Goal: Task Accomplishment & Management: Manage account settings

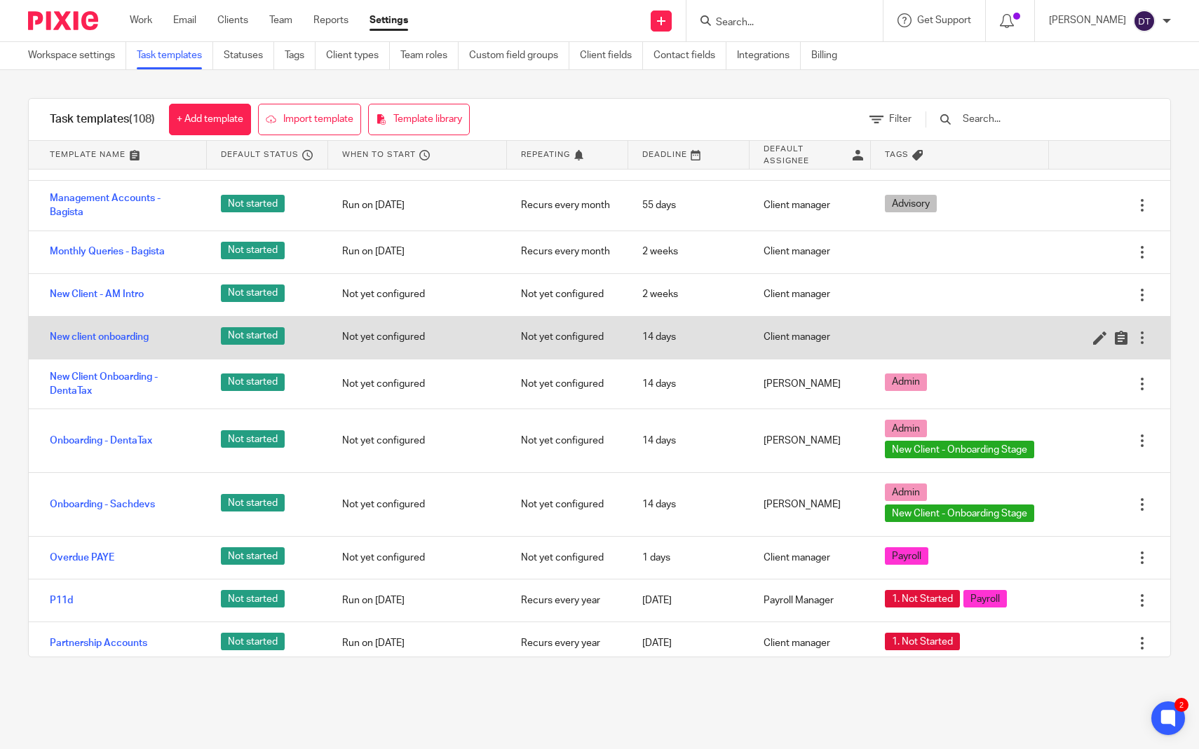
scroll to position [2272, 0]
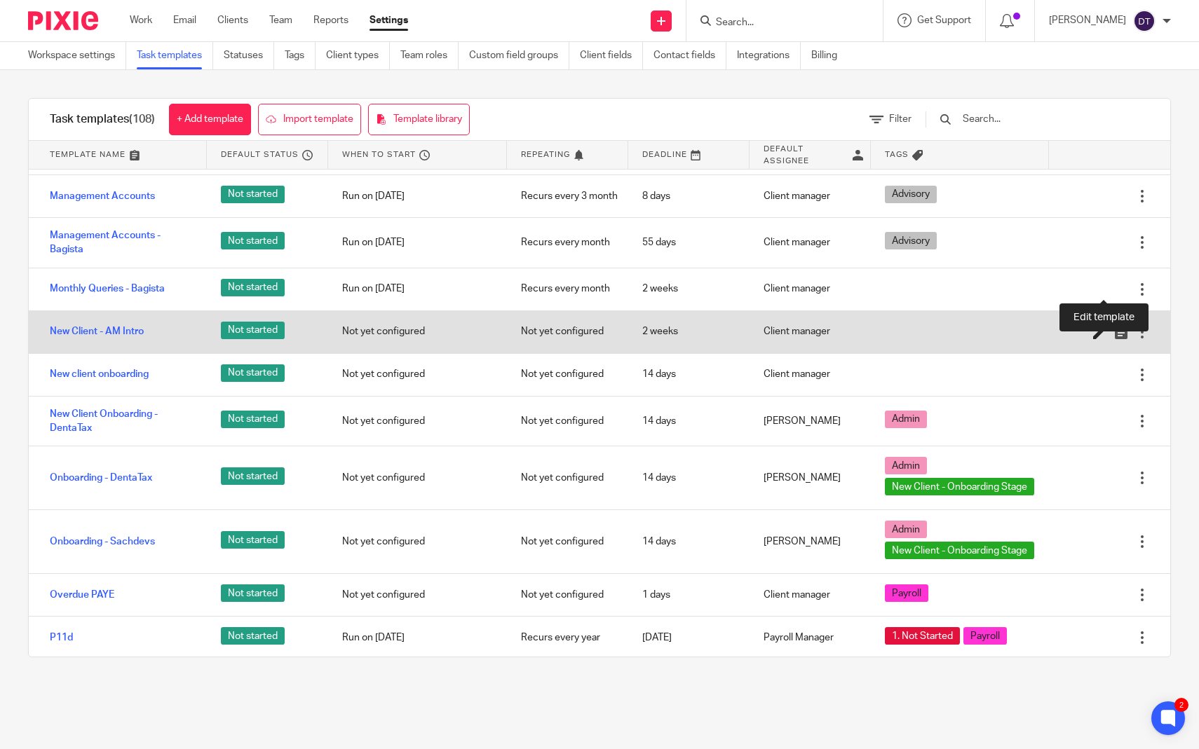
click at [1098, 325] on icon at bounding box center [1100, 332] width 14 height 14
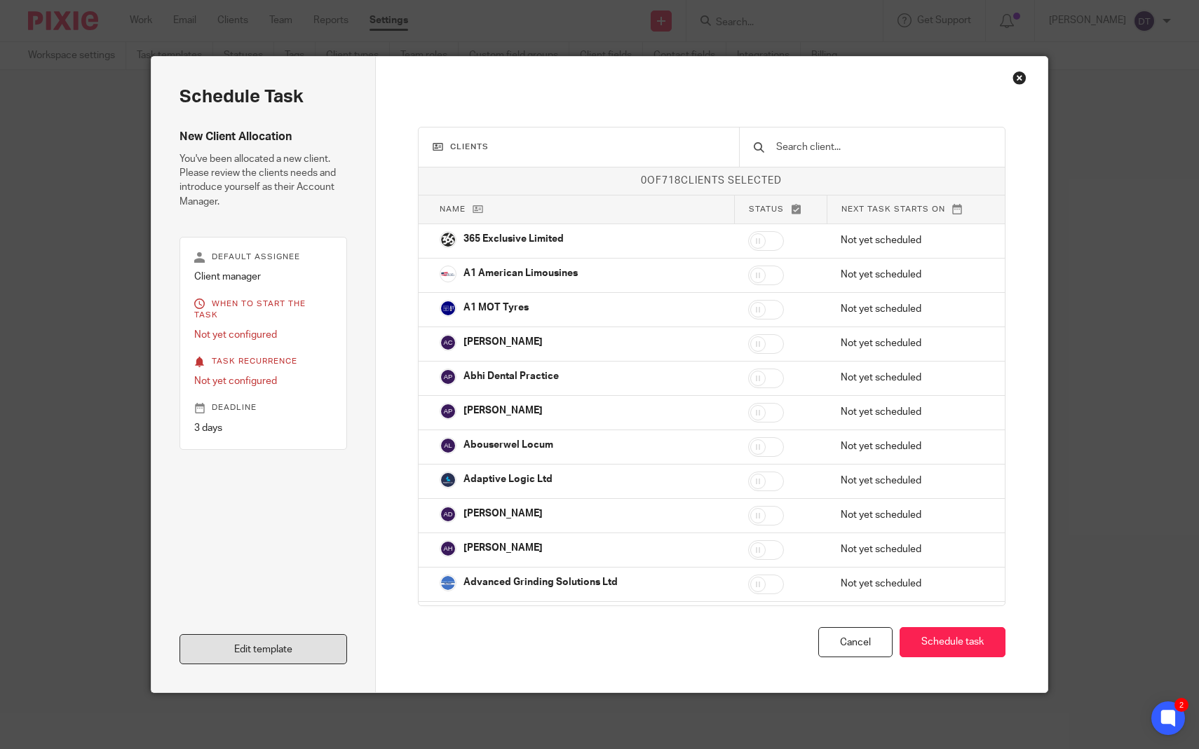
click at [301, 645] on link "Edit template" at bounding box center [263, 649] width 168 height 30
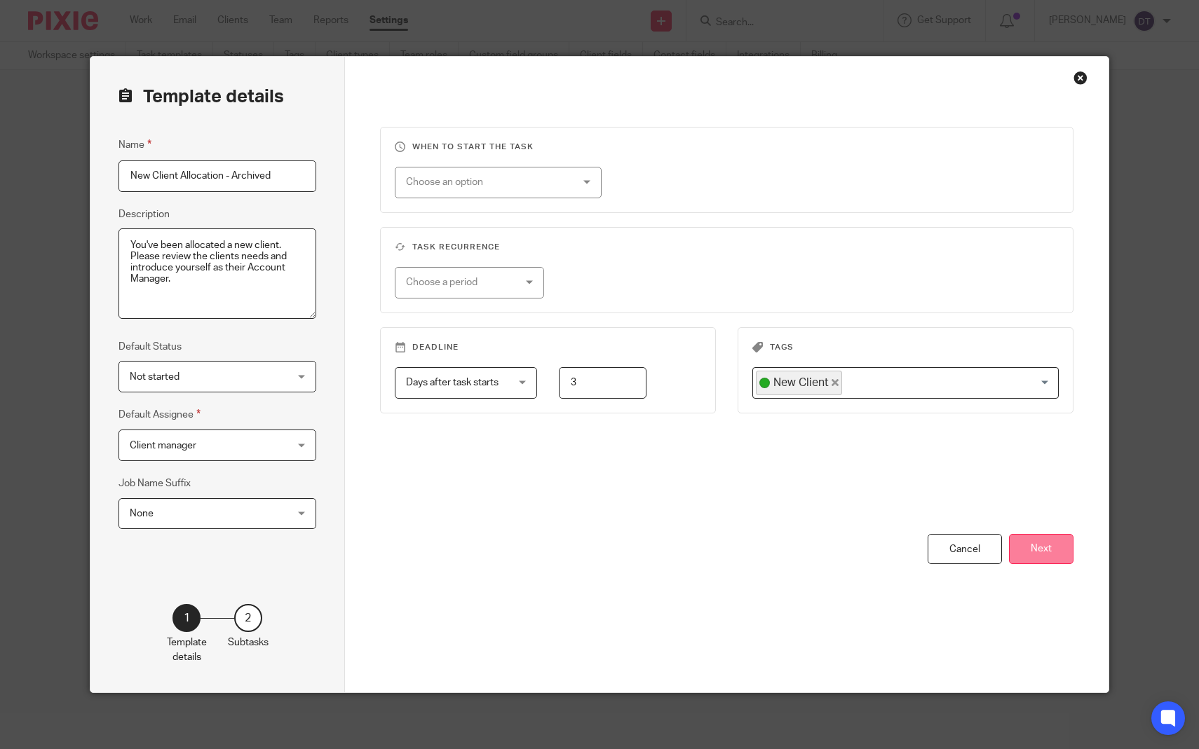
click at [1040, 548] on button "Next" at bounding box center [1041, 549] width 64 height 30
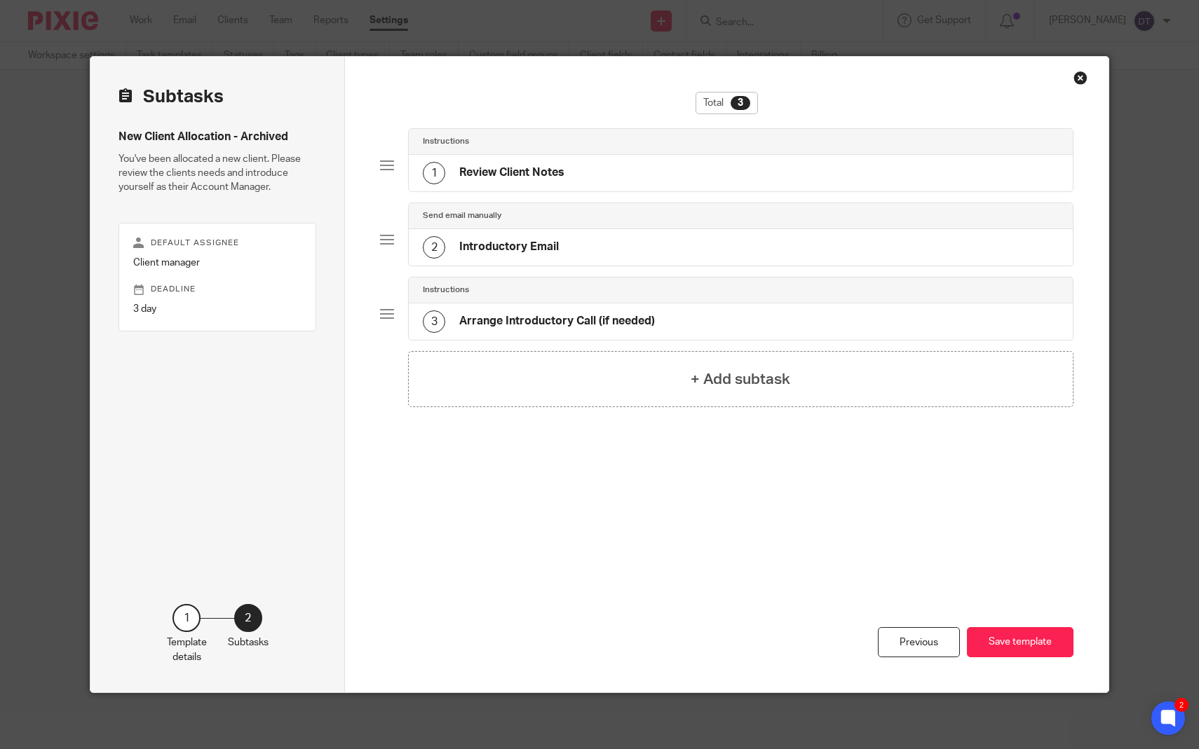
click at [1085, 68] on div "Total 3 Instructions 1 Review Client Notes Send email manually 2 Introductory E…" at bounding box center [726, 375] width 763 height 636
click at [1075, 87] on div "Total 3 Instructions 1 Review Client Notes Send email manually 2 Introductory E…" at bounding box center [726, 375] width 763 height 636
click at [1082, 71] on div "Close this dialog window" at bounding box center [1080, 78] width 14 height 14
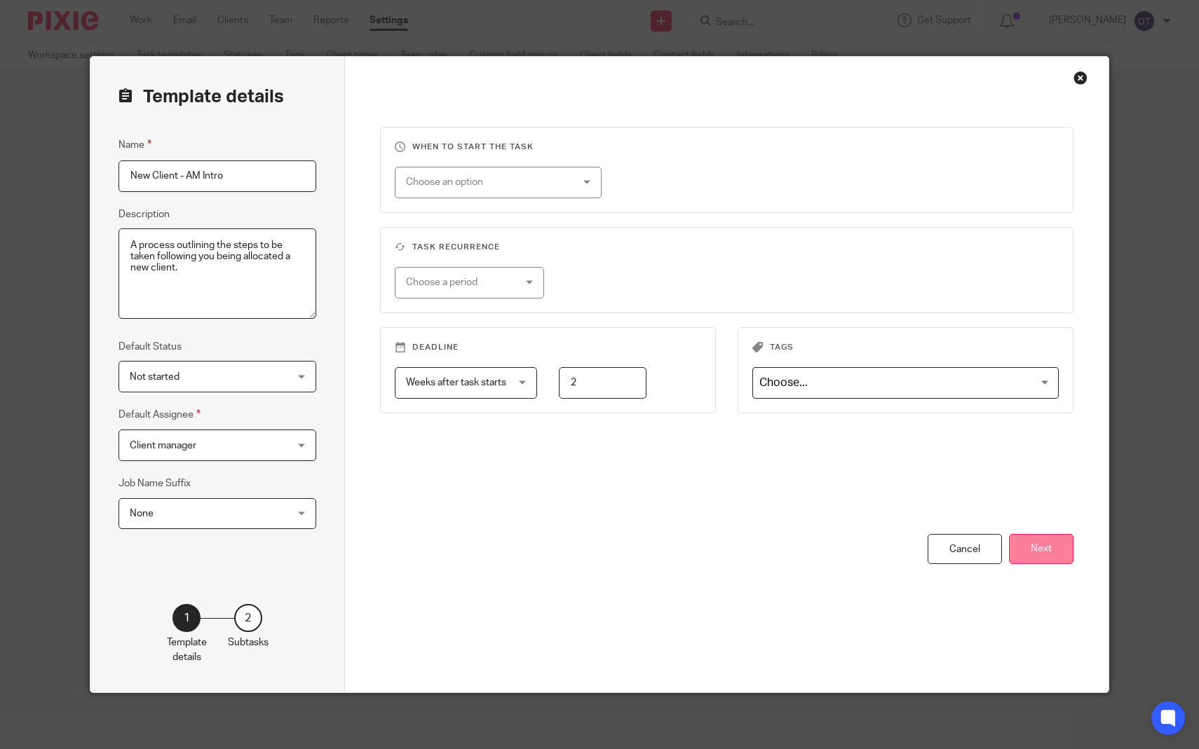
click at [1044, 548] on button "Next" at bounding box center [1041, 549] width 64 height 30
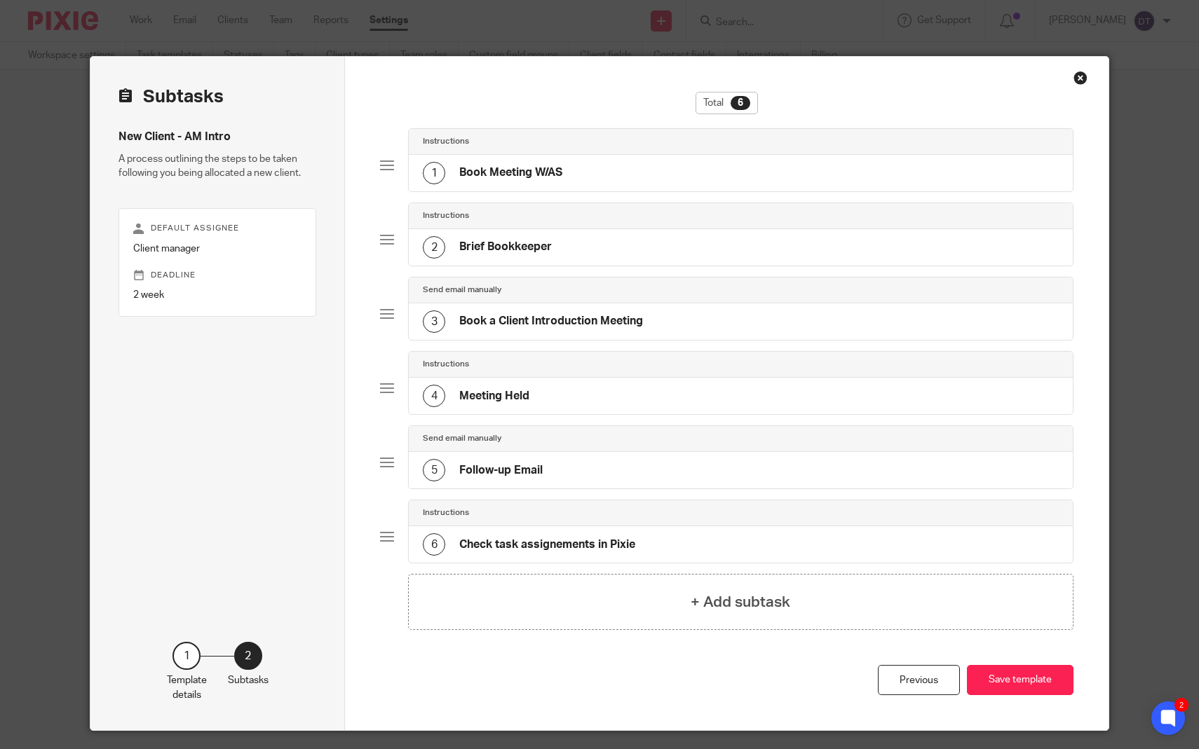
click at [1081, 76] on div "Close this dialog window" at bounding box center [1080, 78] width 14 height 14
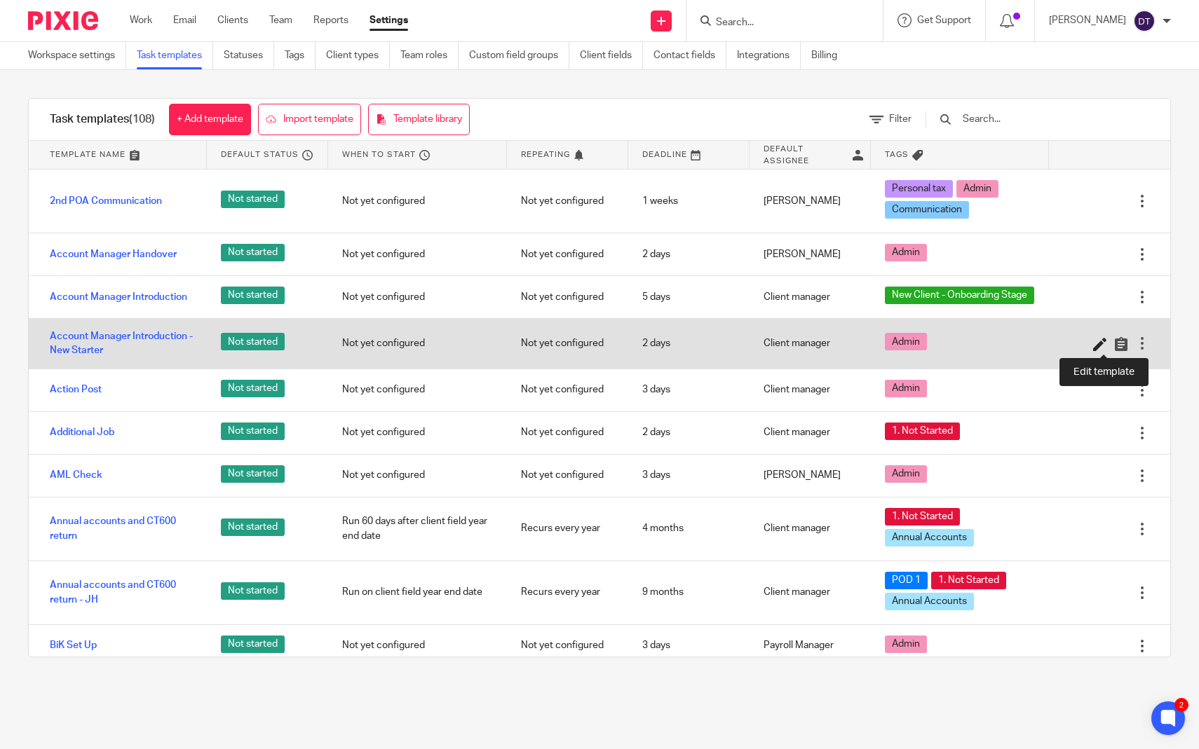
click at [1099, 348] on icon at bounding box center [1100, 344] width 14 height 14
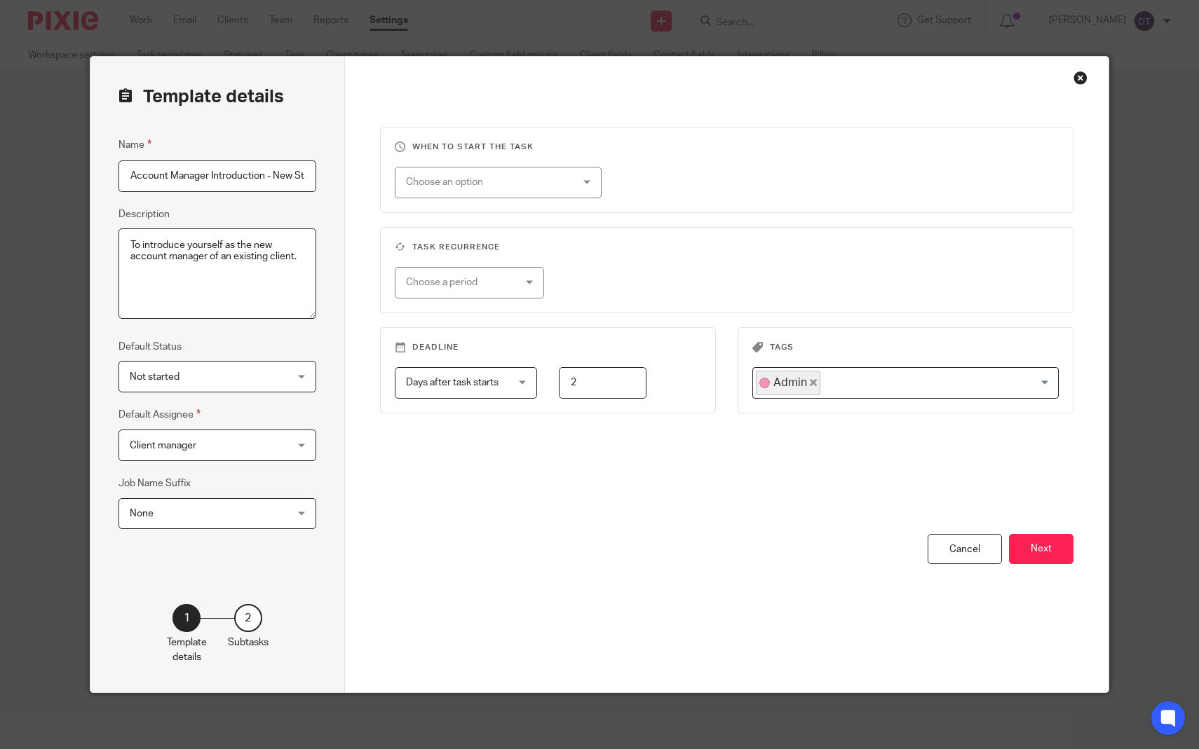
scroll to position [0, 23]
click at [1022, 548] on button "Next" at bounding box center [1041, 549] width 64 height 30
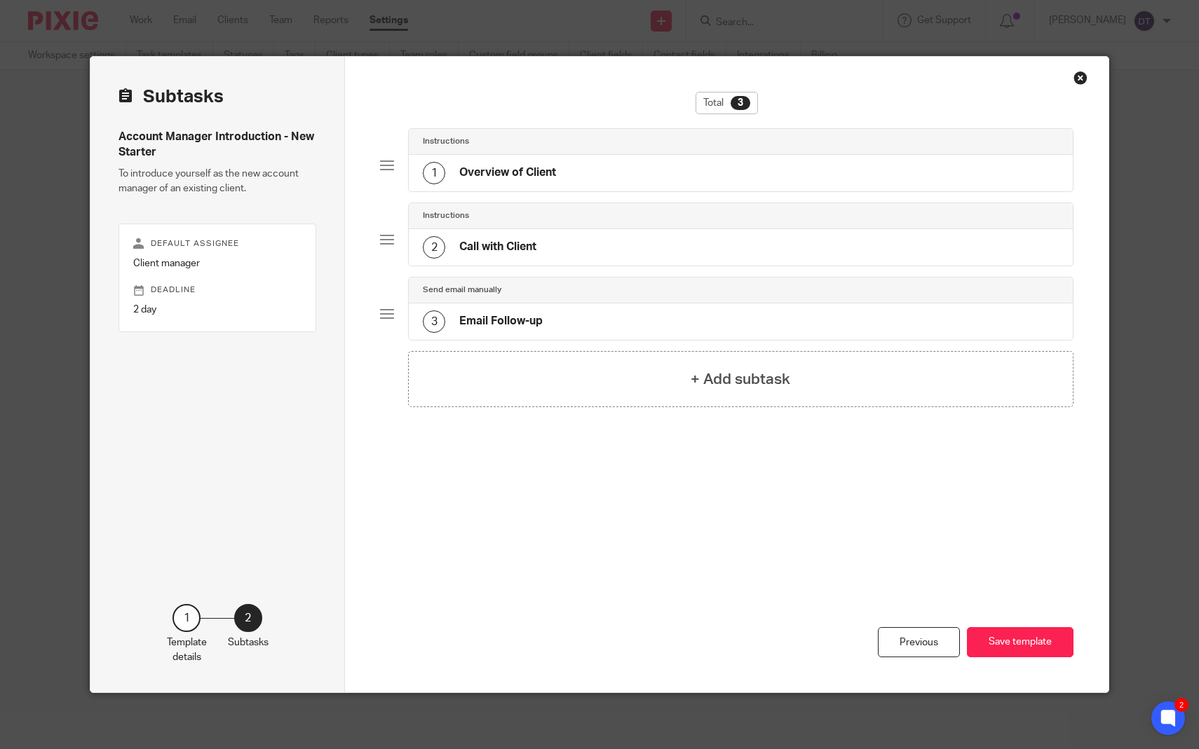
click at [881, 182] on div "1 Overview of Client" at bounding box center [741, 173] width 664 height 36
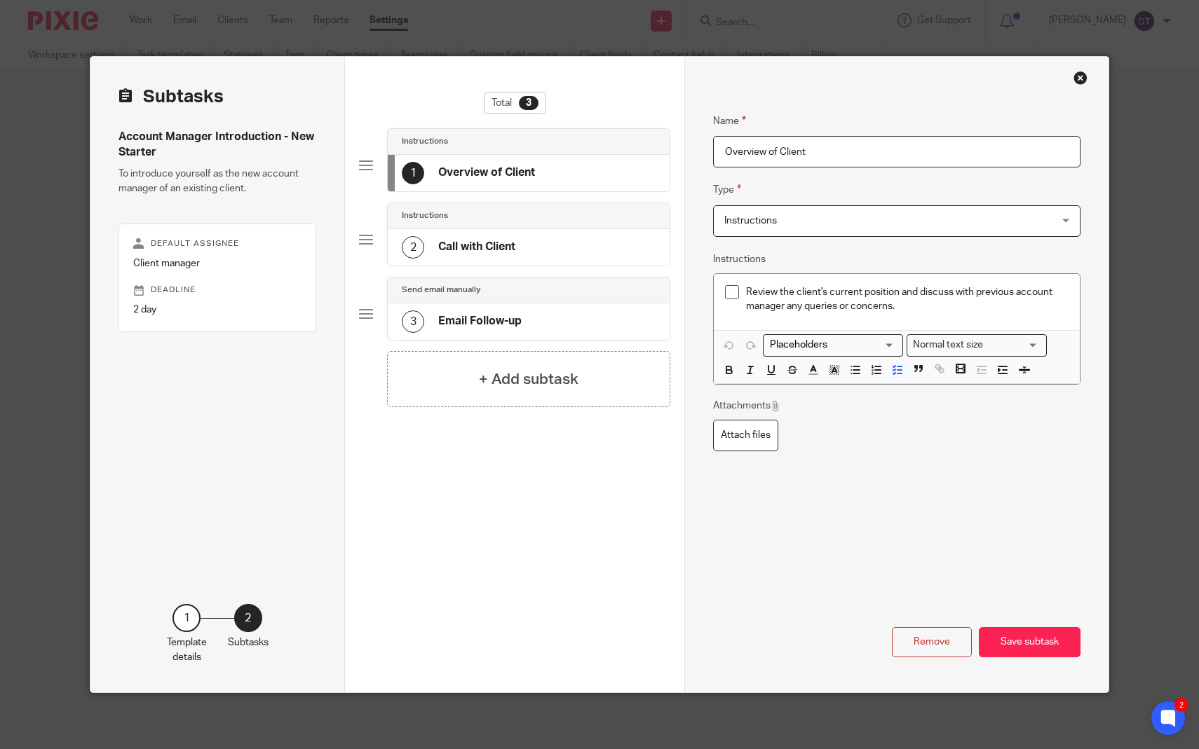
click at [524, 239] on div "2 Call with Client" at bounding box center [529, 247] width 282 height 36
click at [501, 308] on div "3 Email Follow-up" at bounding box center [529, 322] width 282 height 36
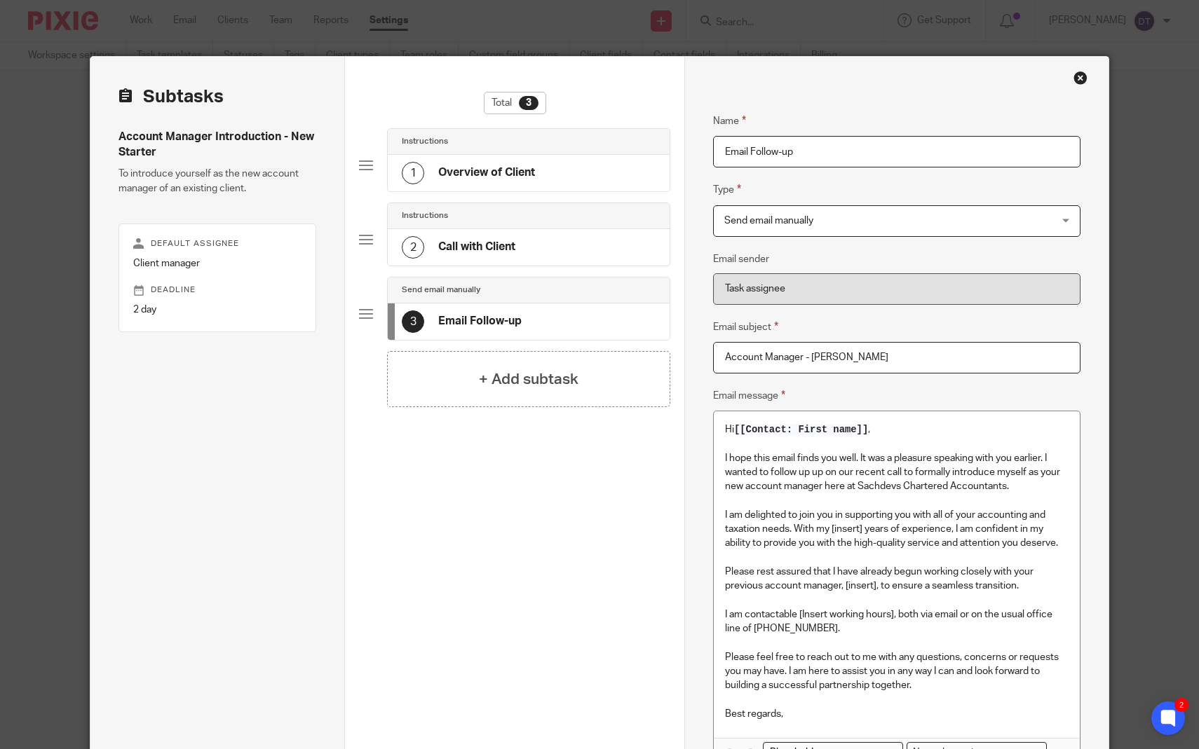
click at [1074, 81] on div "Close this dialog window" at bounding box center [1080, 78] width 14 height 14
click at [1081, 74] on div "Close this dialog window" at bounding box center [1080, 78] width 14 height 14
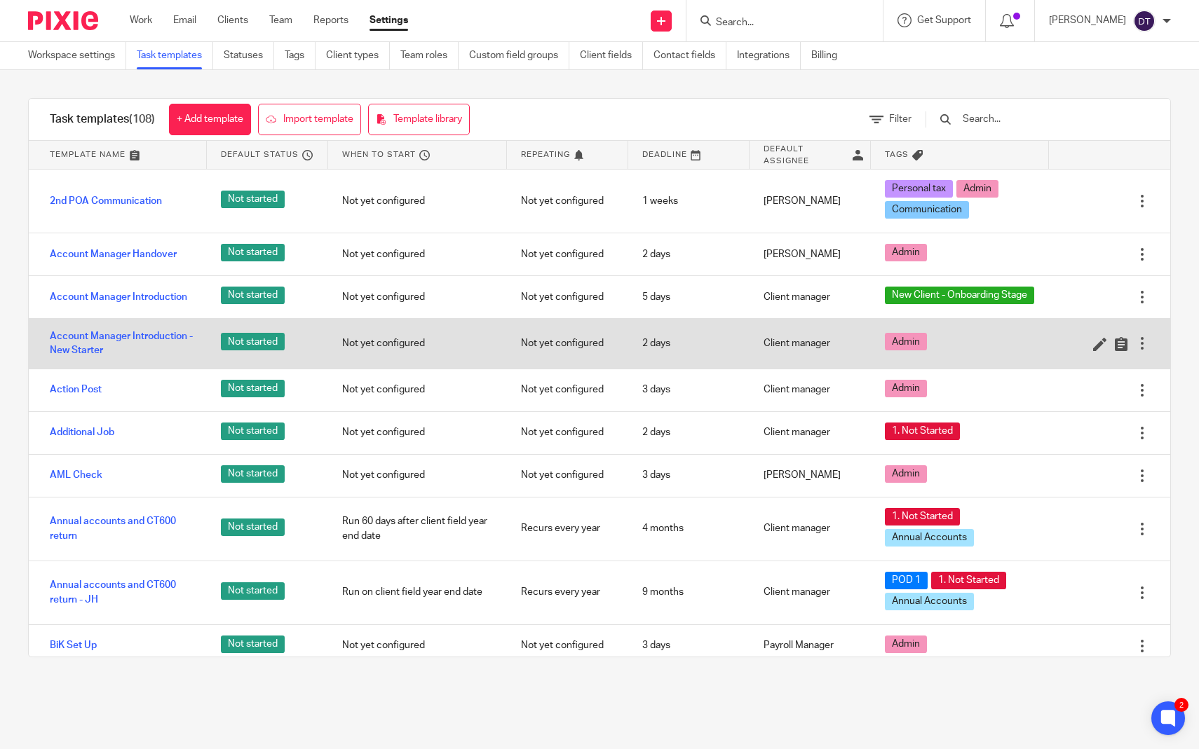
click at [1139, 341] on div at bounding box center [1142, 344] width 14 height 14
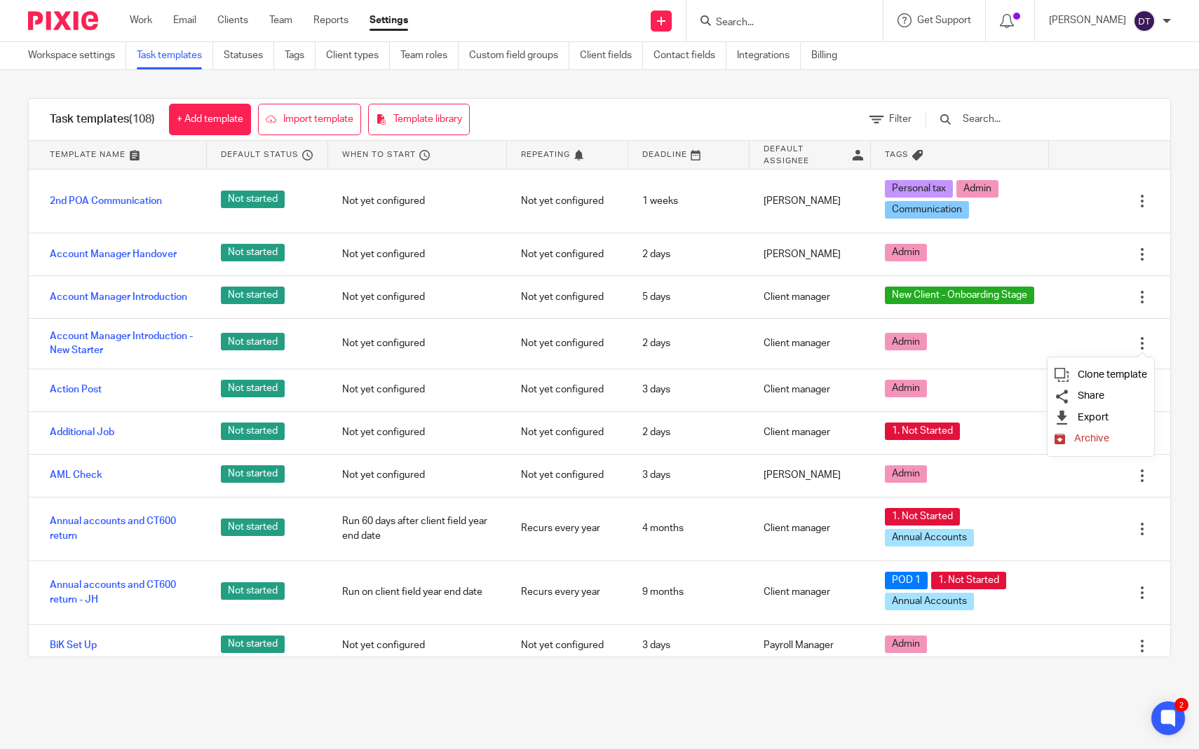
click at [1082, 449] on li "Archive" at bounding box center [1100, 438] width 93 height 21
click at [1078, 444] on span "Archive" at bounding box center [1091, 438] width 35 height 11
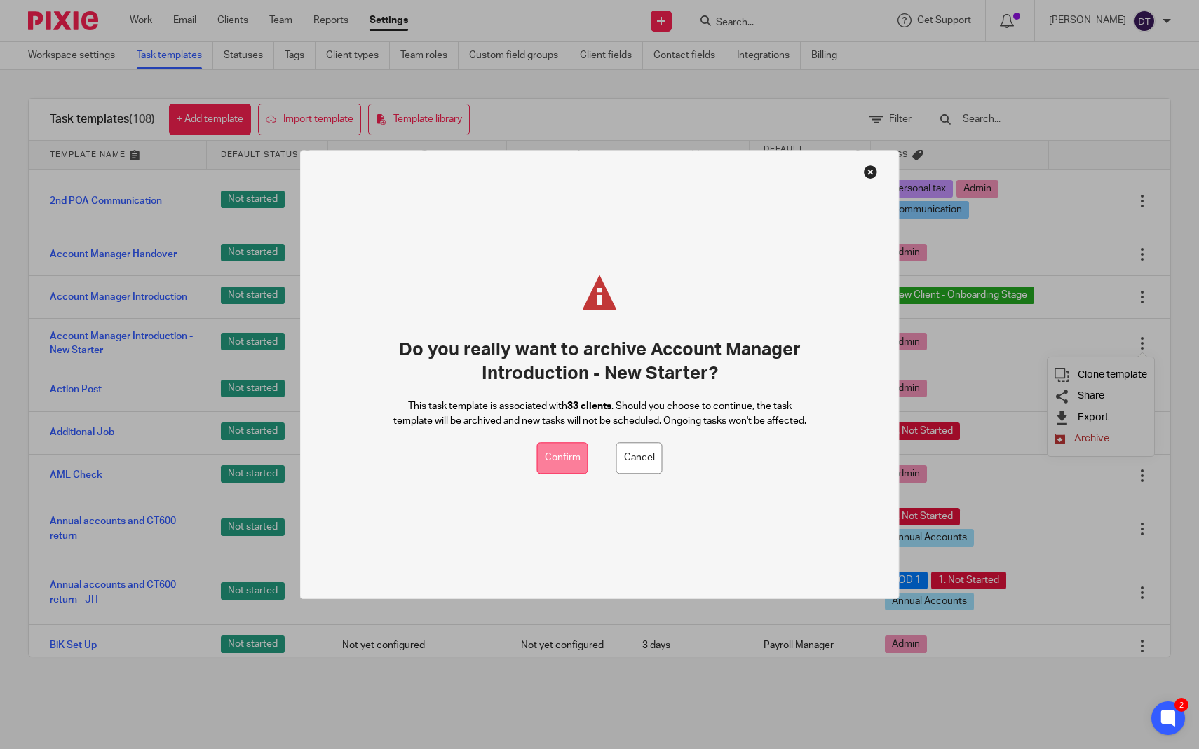
click at [566, 443] on button "Confirm" at bounding box center [562, 459] width 51 height 32
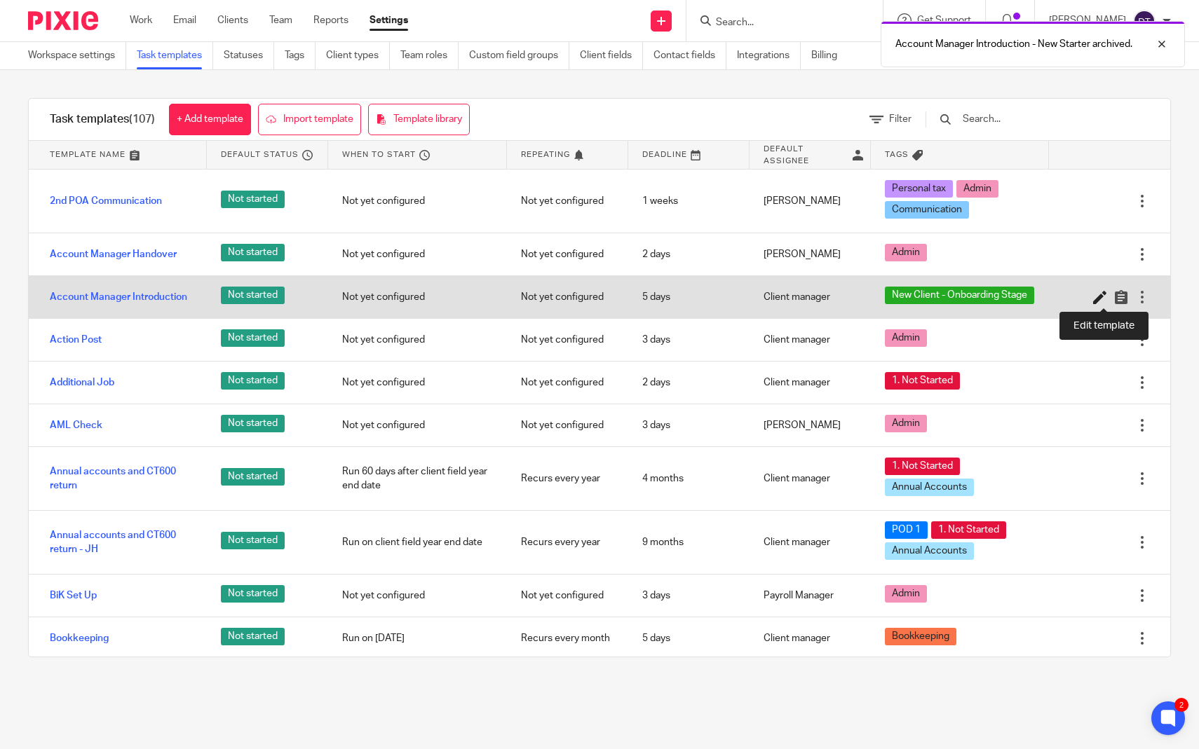
click at [1094, 295] on icon at bounding box center [1100, 297] width 14 height 14
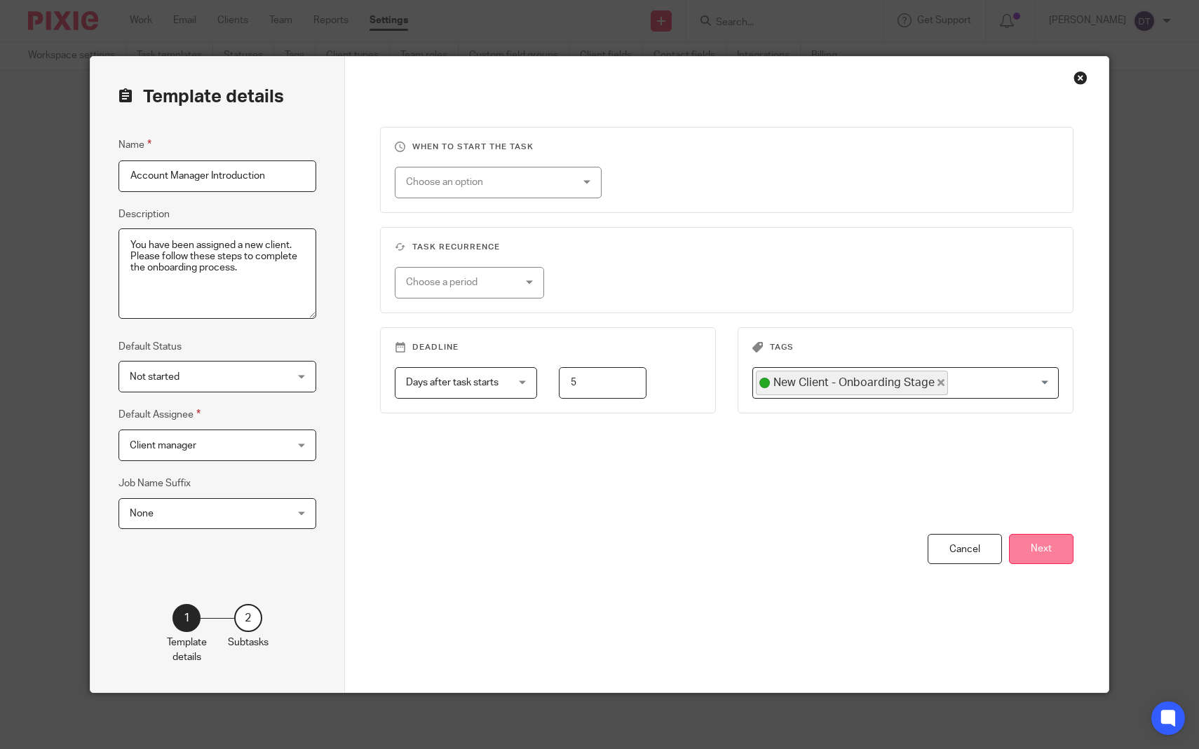
click at [1054, 562] on button "Next" at bounding box center [1041, 549] width 64 height 30
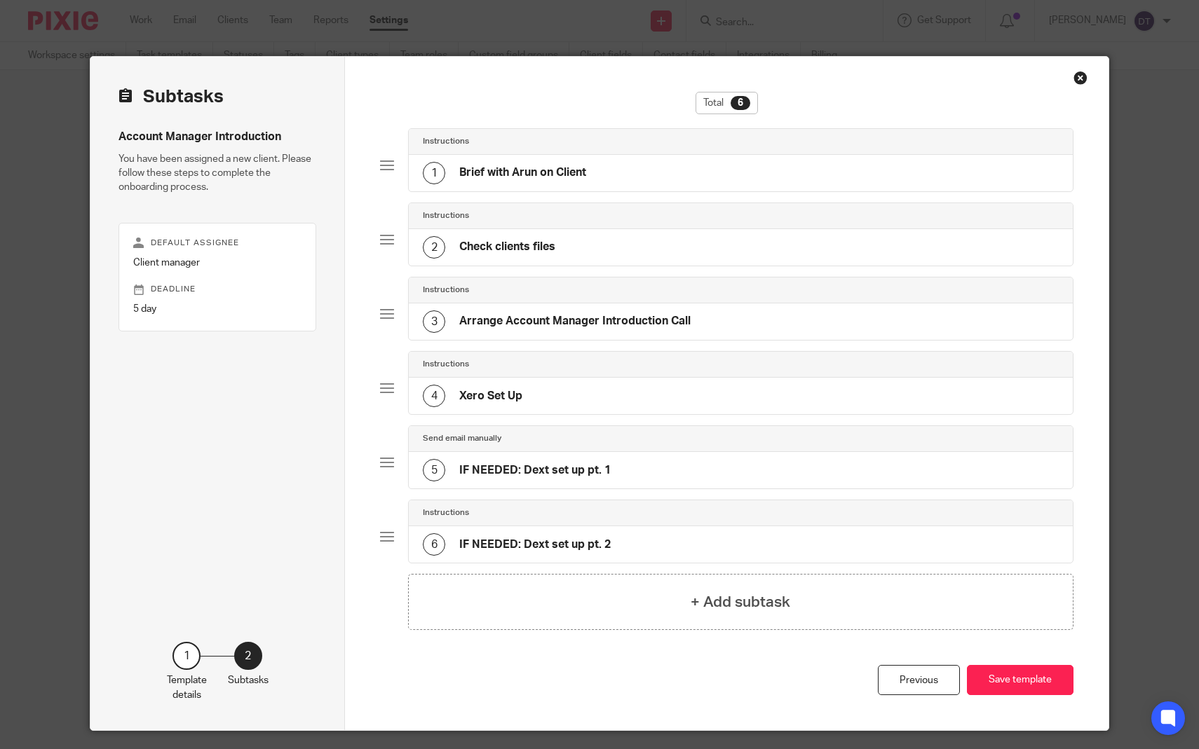
click at [719, 388] on div "4 Xero Set Up" at bounding box center [741, 396] width 664 height 36
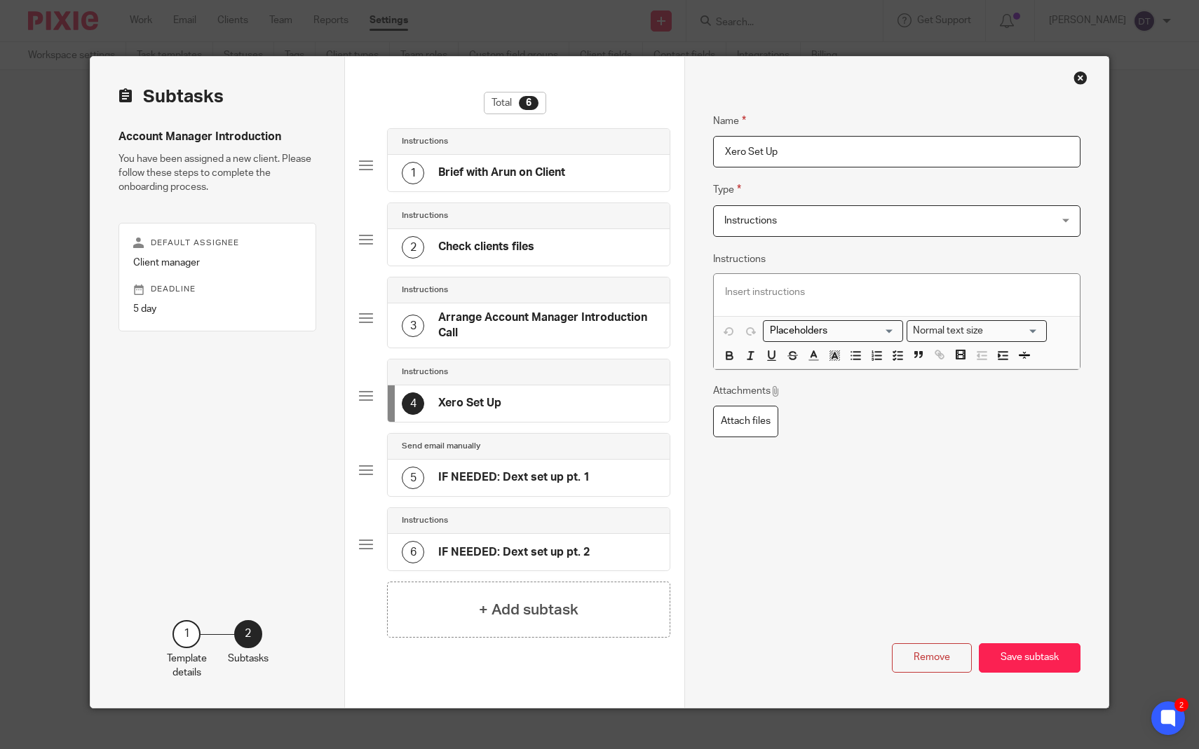
click at [501, 231] on div "2 Check clients files" at bounding box center [529, 247] width 282 height 36
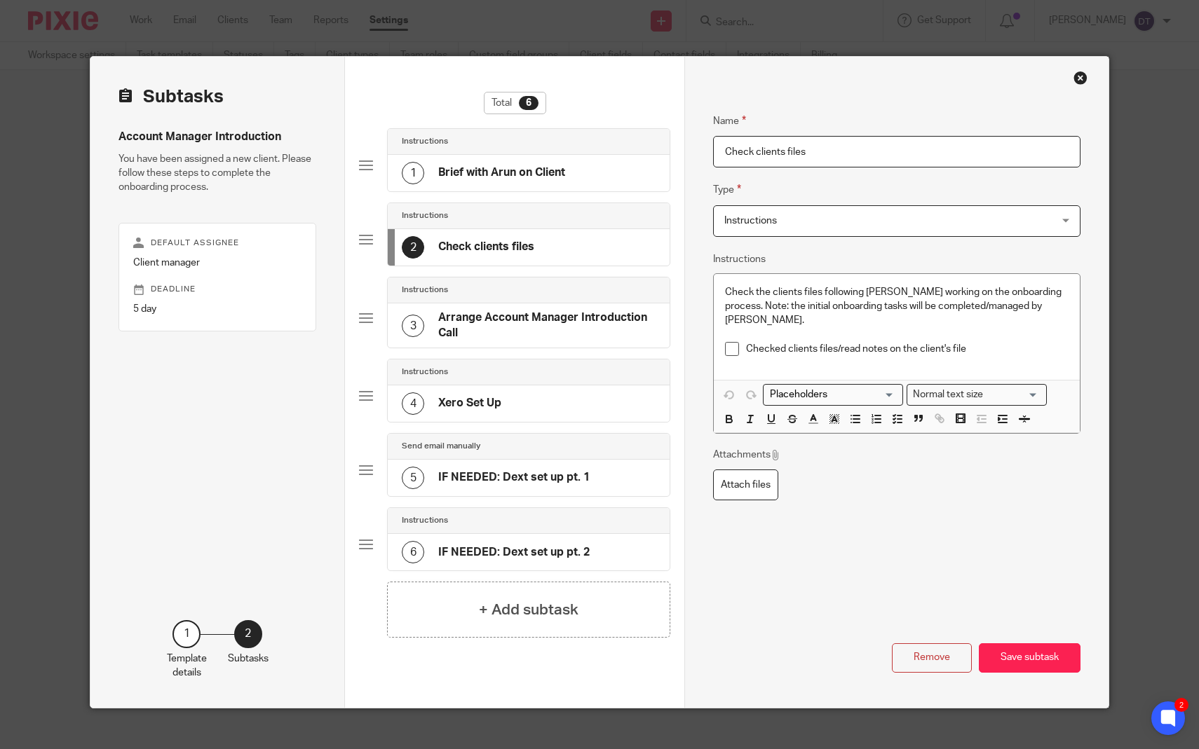
click at [488, 300] on div "Instructions" at bounding box center [529, 291] width 282 height 26
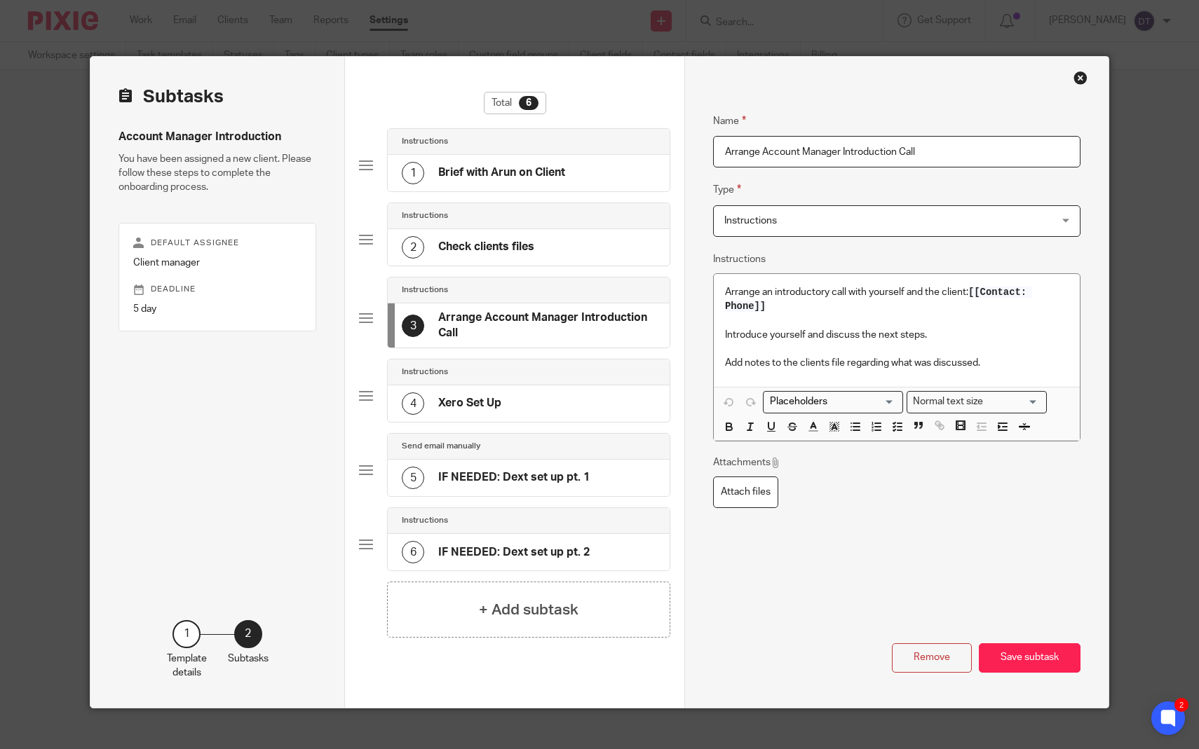
click at [501, 399] on h4 "Xero Set Up" at bounding box center [469, 403] width 63 height 15
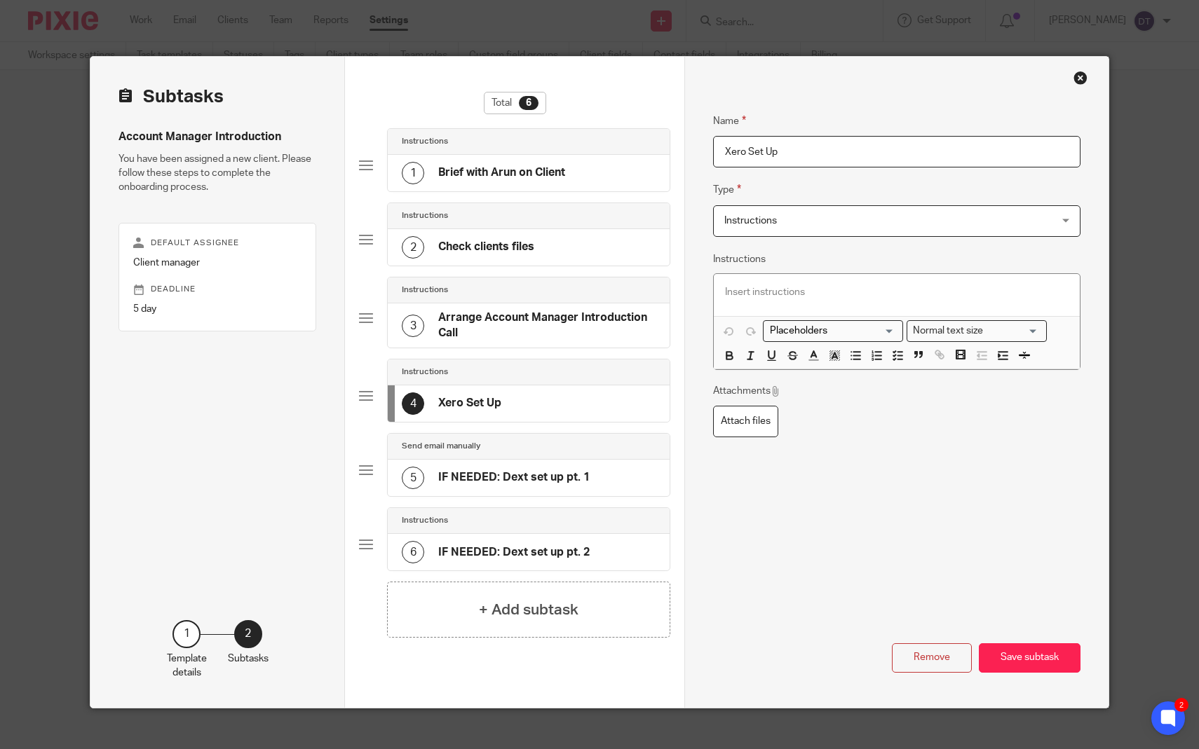
click at [496, 475] on h4 "IF NEEDED: Dext set up pt. 1" at bounding box center [513, 477] width 151 height 15
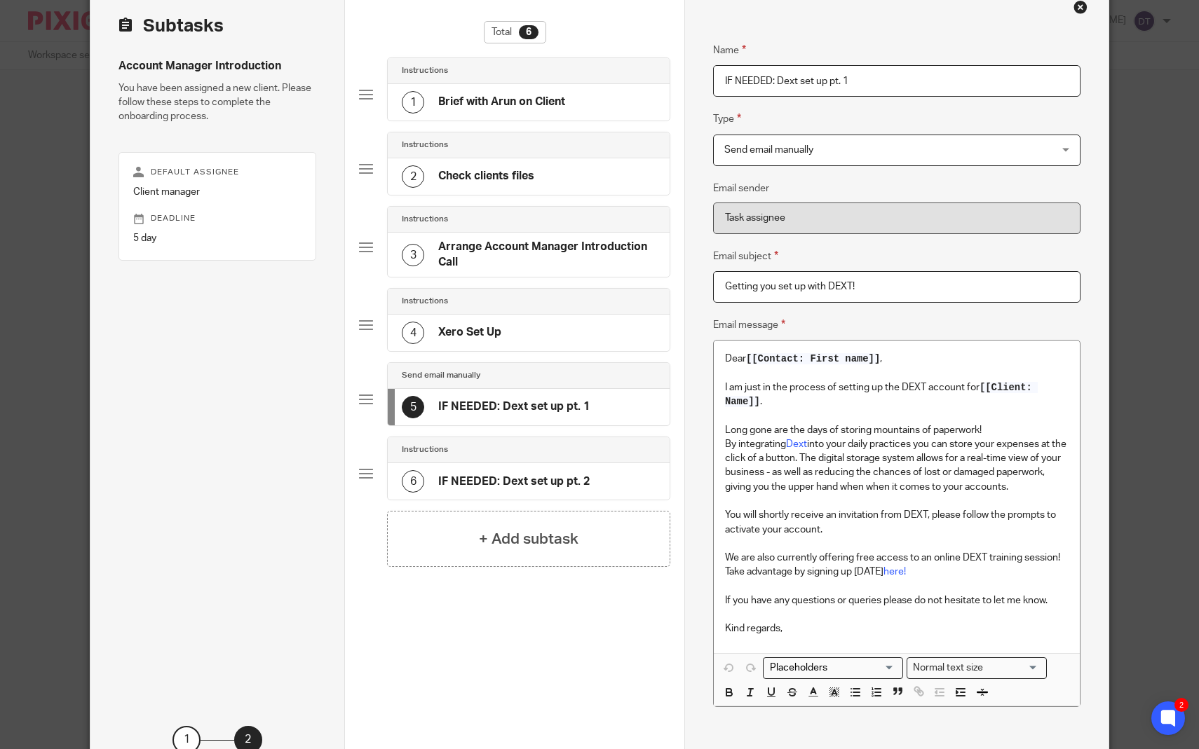
scroll to position [72, 0]
click at [446, 489] on div "6 IF NEEDED: Dext set up pt. 2" at bounding box center [496, 481] width 188 height 22
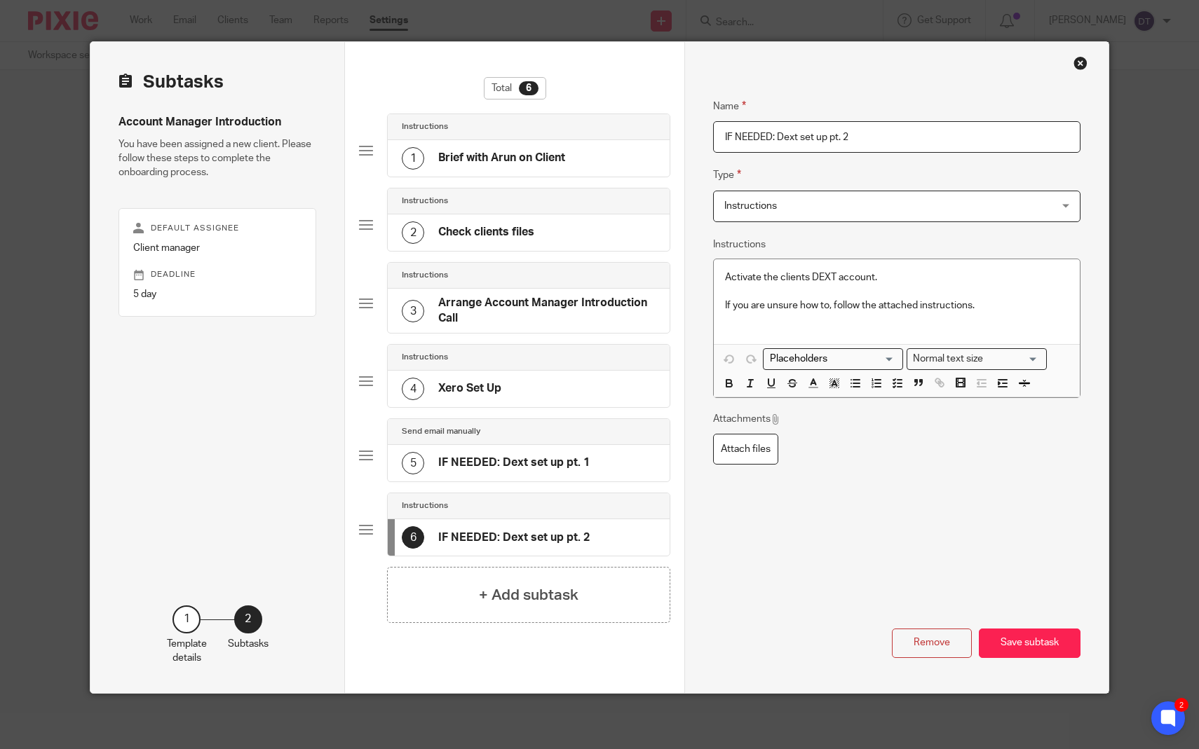
click at [1080, 61] on div "Close this dialog window" at bounding box center [1080, 63] width 14 height 14
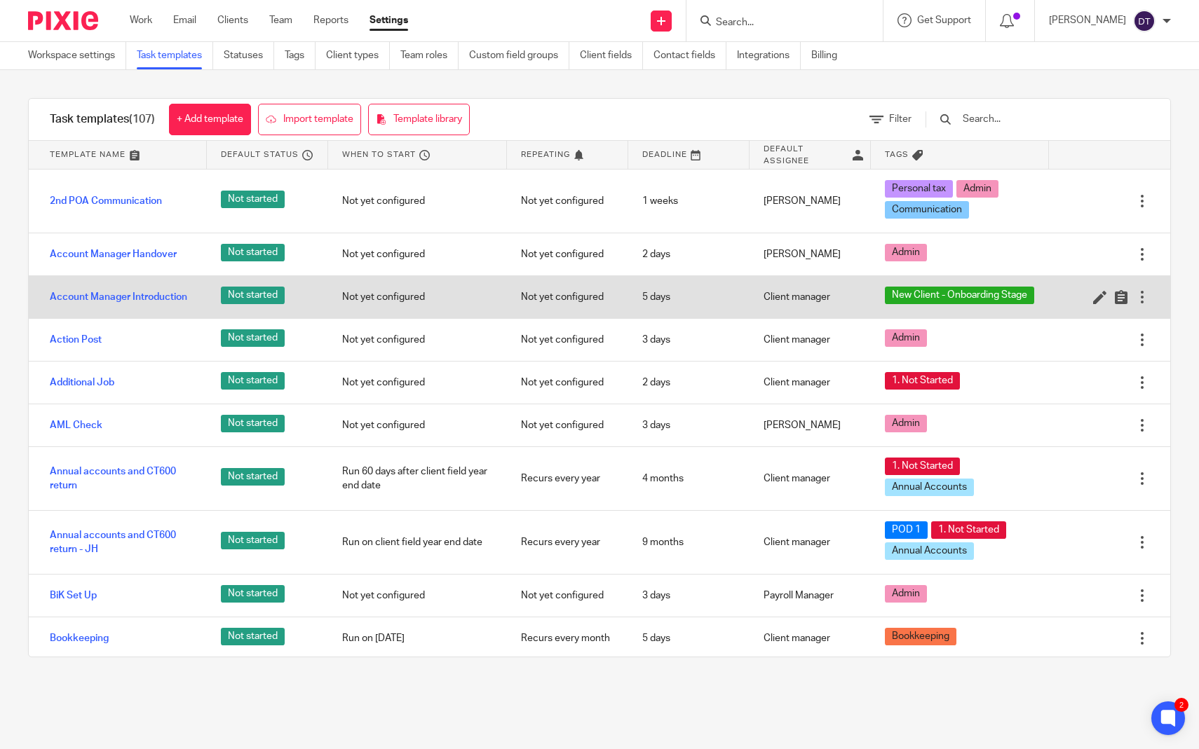
click at [1140, 296] on div at bounding box center [1142, 297] width 14 height 14
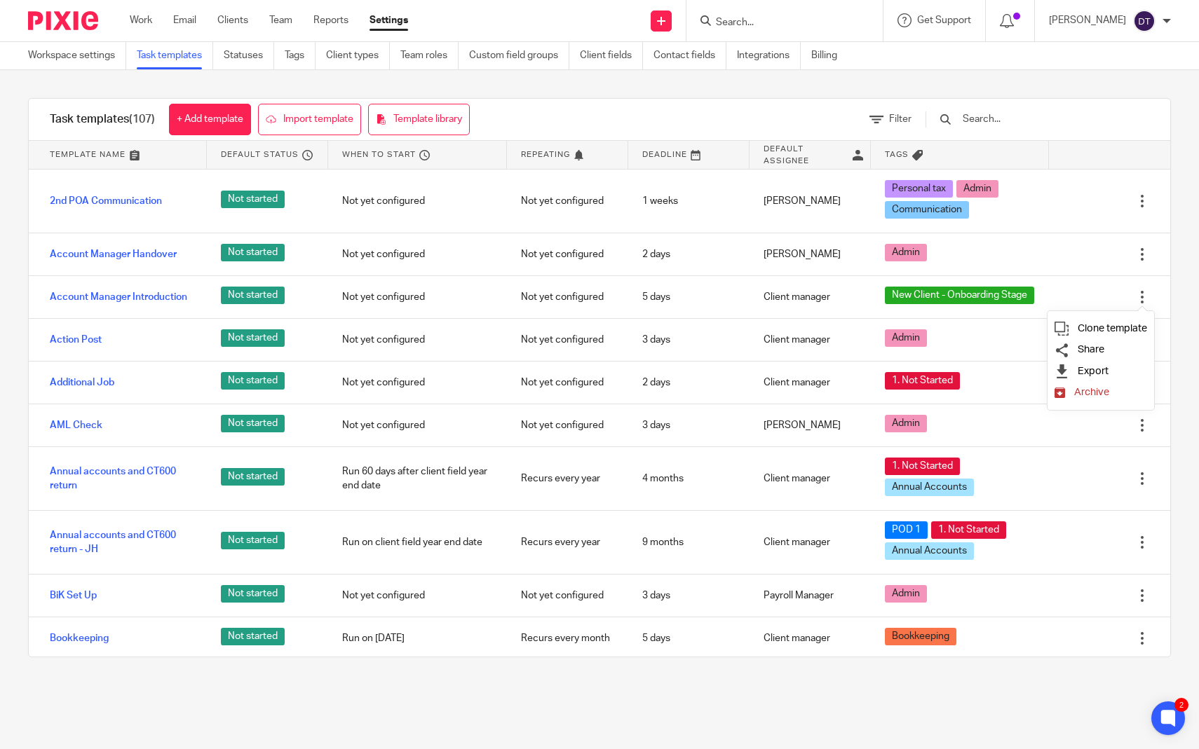
click at [1071, 396] on link "Archive" at bounding box center [1100, 393] width 93 height 14
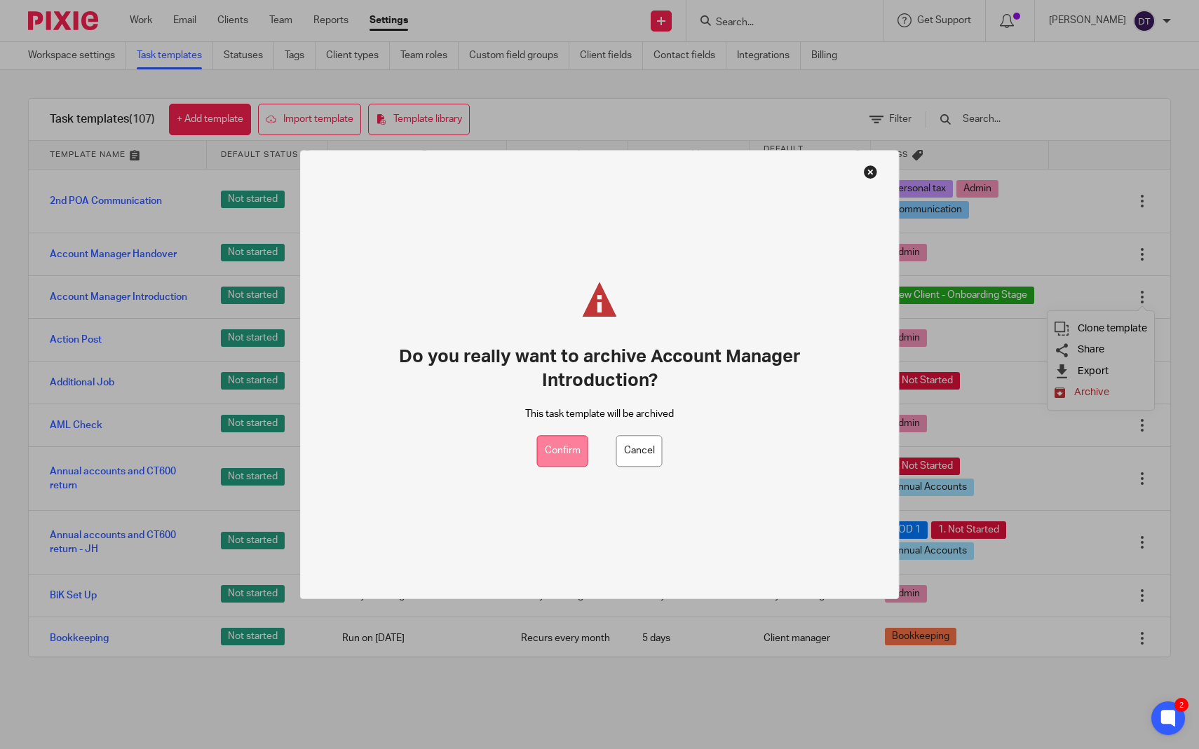
click at [559, 456] on button "Confirm" at bounding box center [562, 452] width 51 height 32
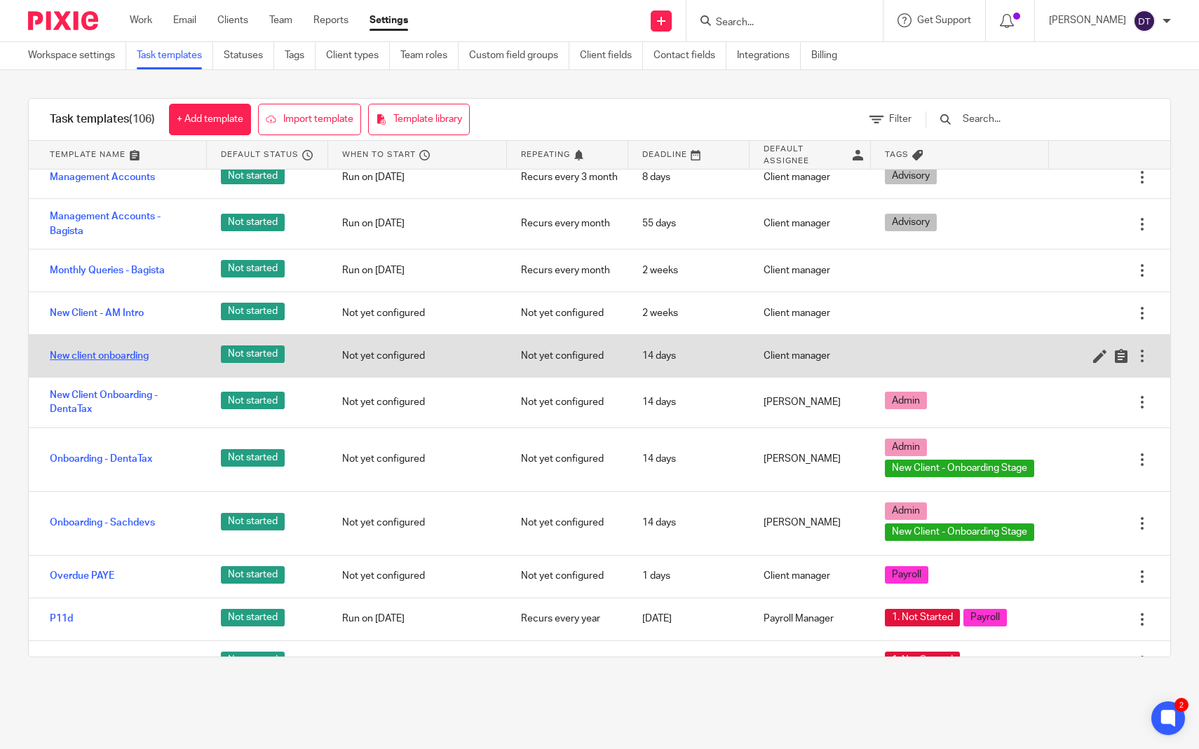
scroll to position [2156, 0]
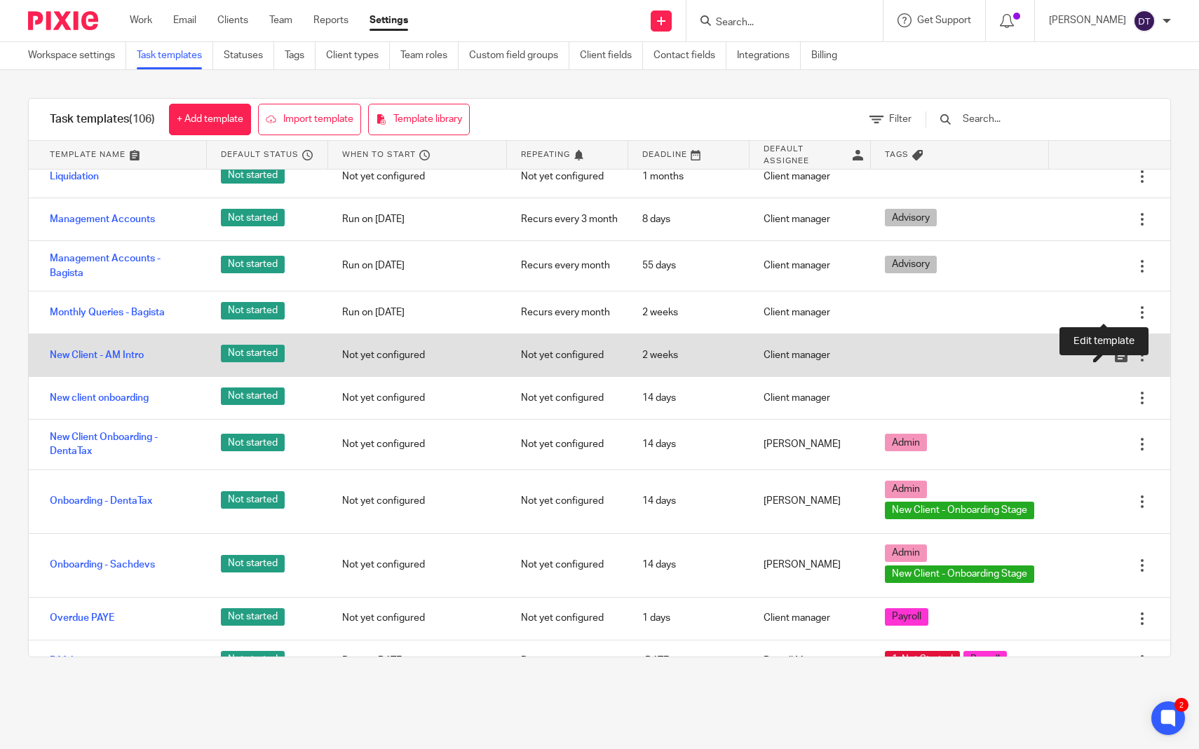
click at [1098, 348] on icon at bounding box center [1100, 355] width 14 height 14
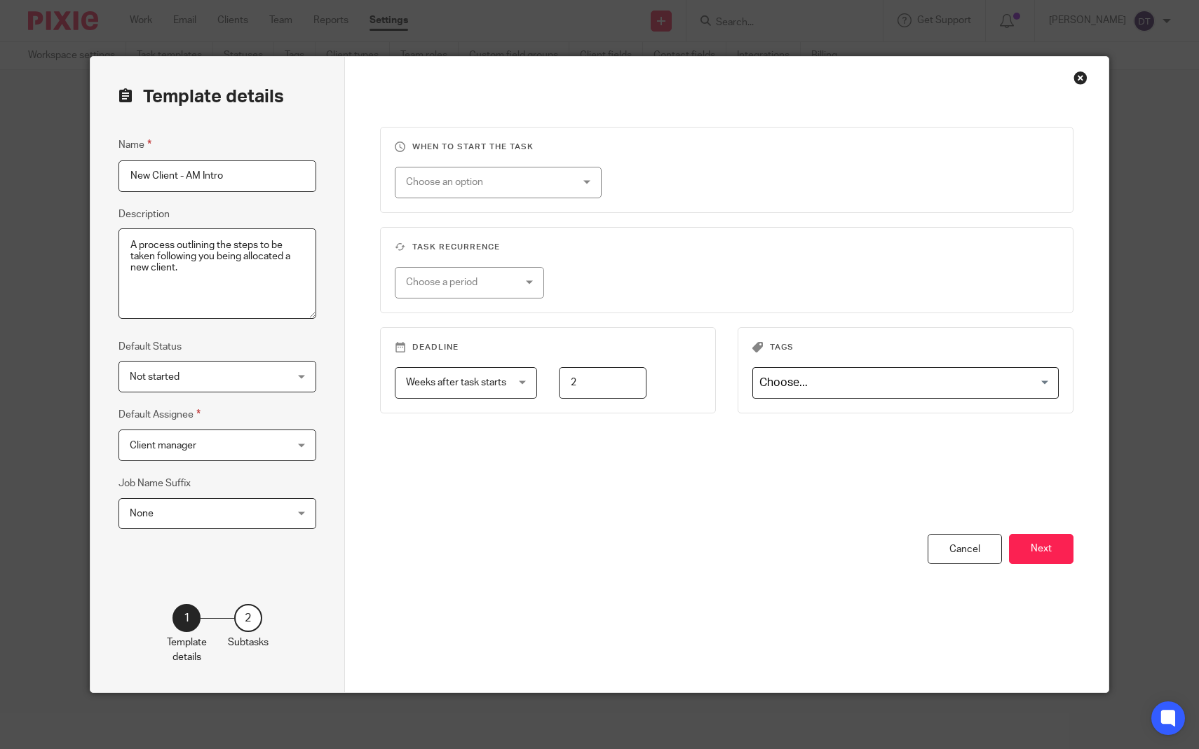
drag, startPoint x: 247, startPoint y: 182, endPoint x: 37, endPoint y: 175, distance: 210.4
click at [37, 175] on div "Template details Name New Client - AM Intro Description A process outlining the…" at bounding box center [599, 374] width 1199 height 749
click at [259, 161] on input "New Client - AM Intro" at bounding box center [217, 177] width 198 height 32
drag, startPoint x: 262, startPoint y: 175, endPoint x: 39, endPoint y: 172, distance: 223.0
click at [39, 172] on div "Template details Name New Client - AM Intro Description A process outlining the…" at bounding box center [599, 374] width 1199 height 749
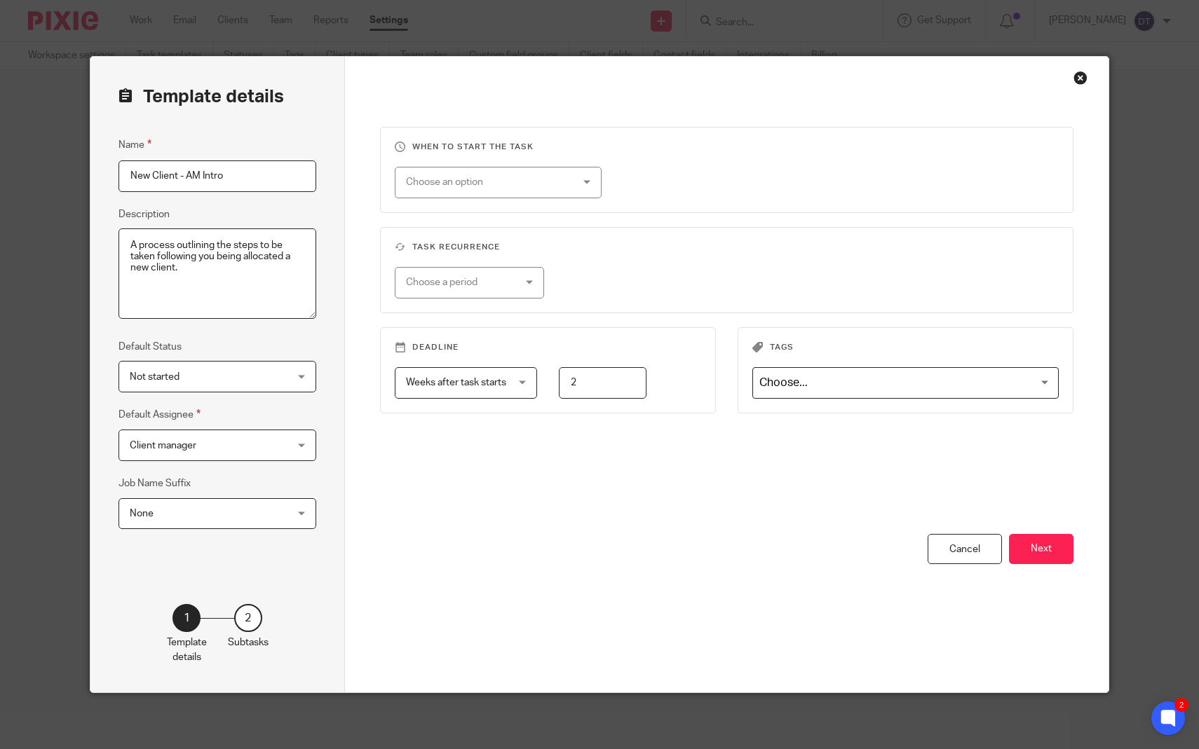
type input "C"
type input "Account Manager Introduction - New Client"
click at [262, 454] on span "Client manager" at bounding box center [204, 444] width 149 height 29
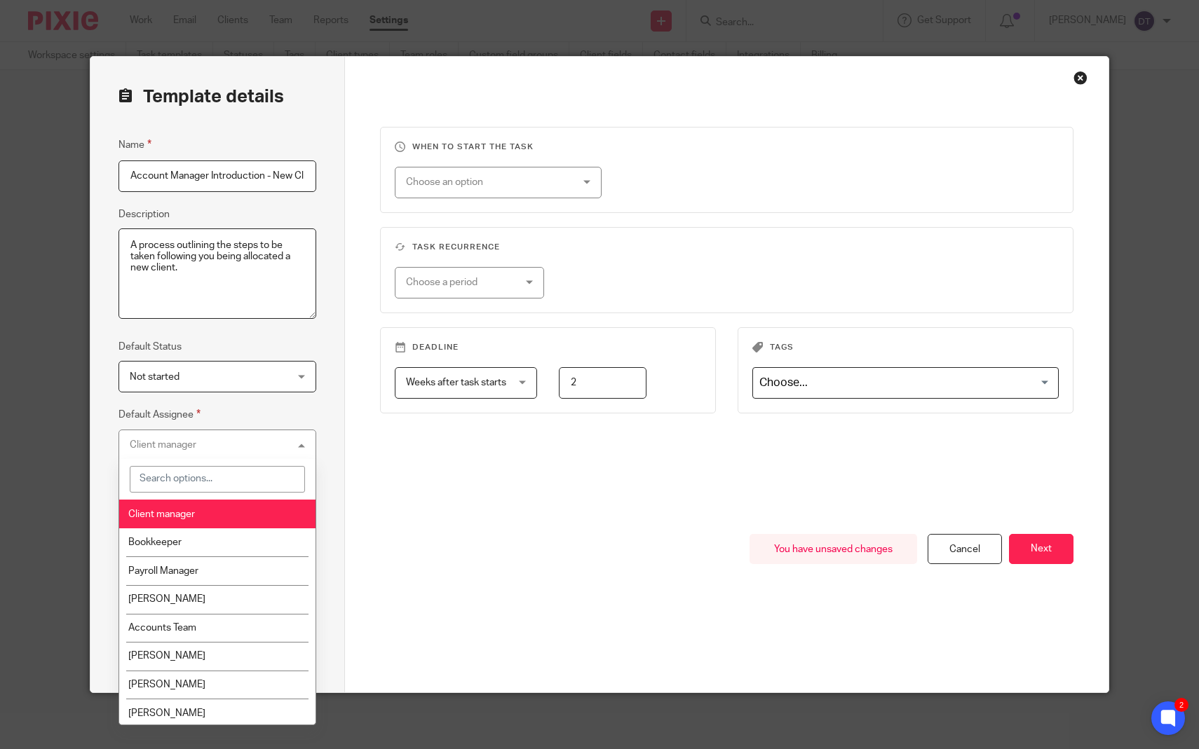
click at [262, 454] on div "Client manager Client manager" at bounding box center [217, 446] width 198 height 32
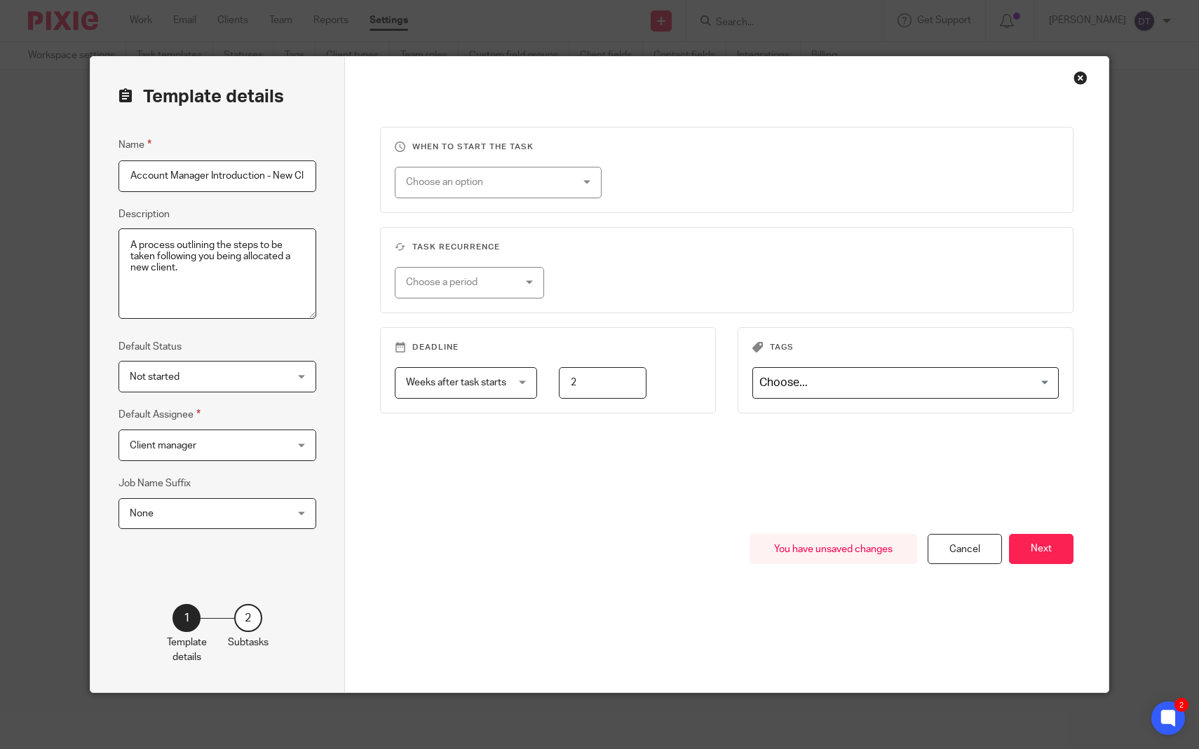
click at [264, 516] on span "None" at bounding box center [204, 513] width 149 height 29
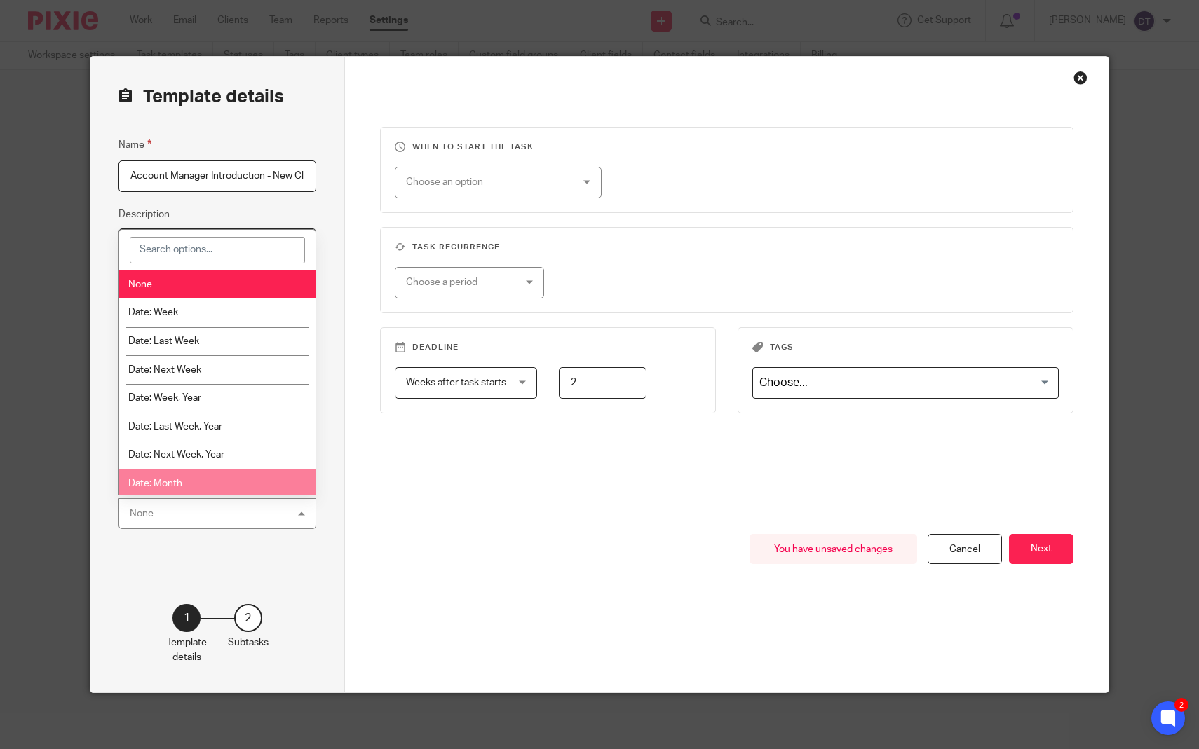
click at [414, 554] on div "You have unsaved changes Cancel Next" at bounding box center [726, 613] width 693 height 158
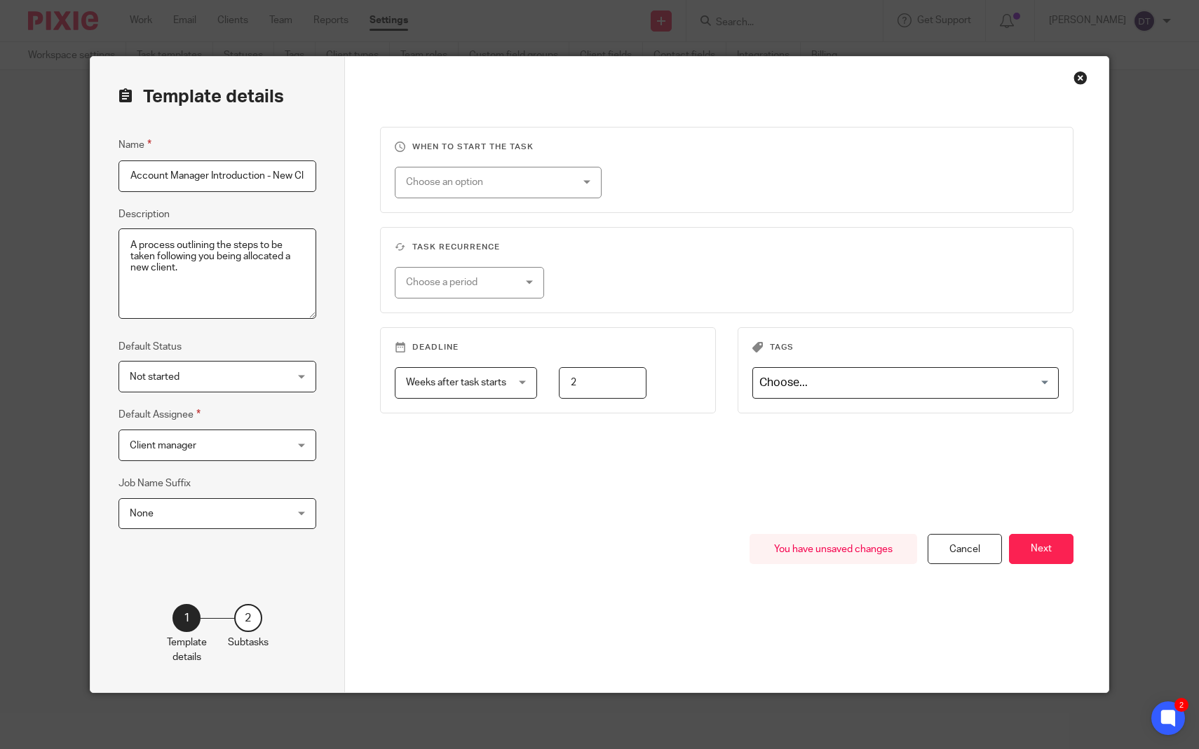
click at [220, 385] on span "Not started" at bounding box center [204, 376] width 149 height 29
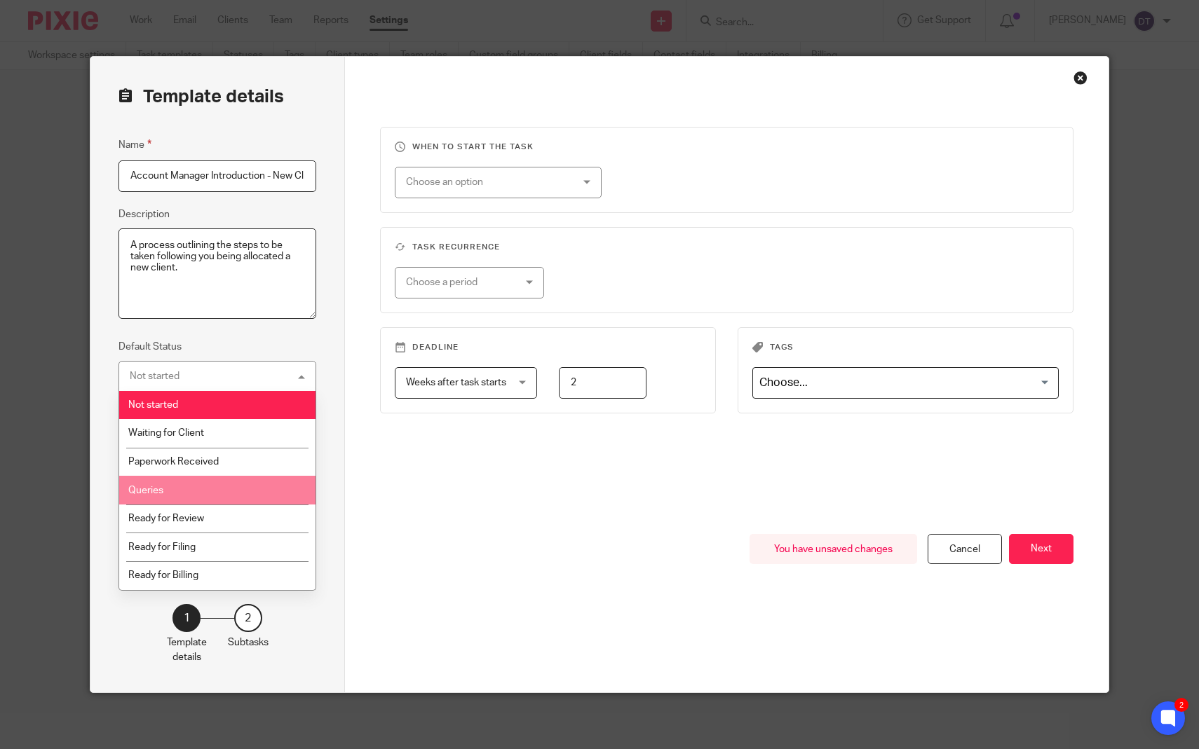
click at [437, 528] on div "When to start the task Choose an option On date Week day Month day On client da…" at bounding box center [726, 330] width 693 height 407
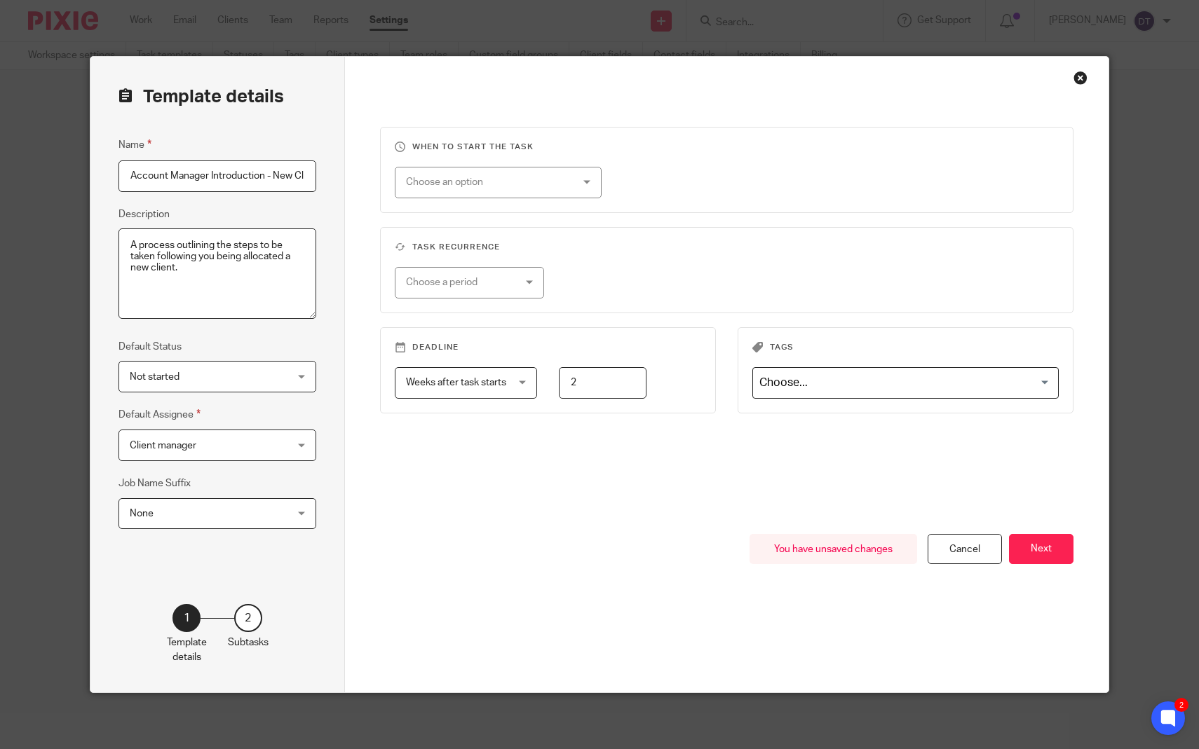
click at [245, 355] on fieldset "Default Status Not started Not started Not started Waiting for Client Paperwork…" at bounding box center [217, 366] width 198 height 54
click at [573, 186] on div "Choose an option" at bounding box center [498, 183] width 207 height 32
click at [531, 287] on div "Choose a period" at bounding box center [469, 283] width 149 height 32
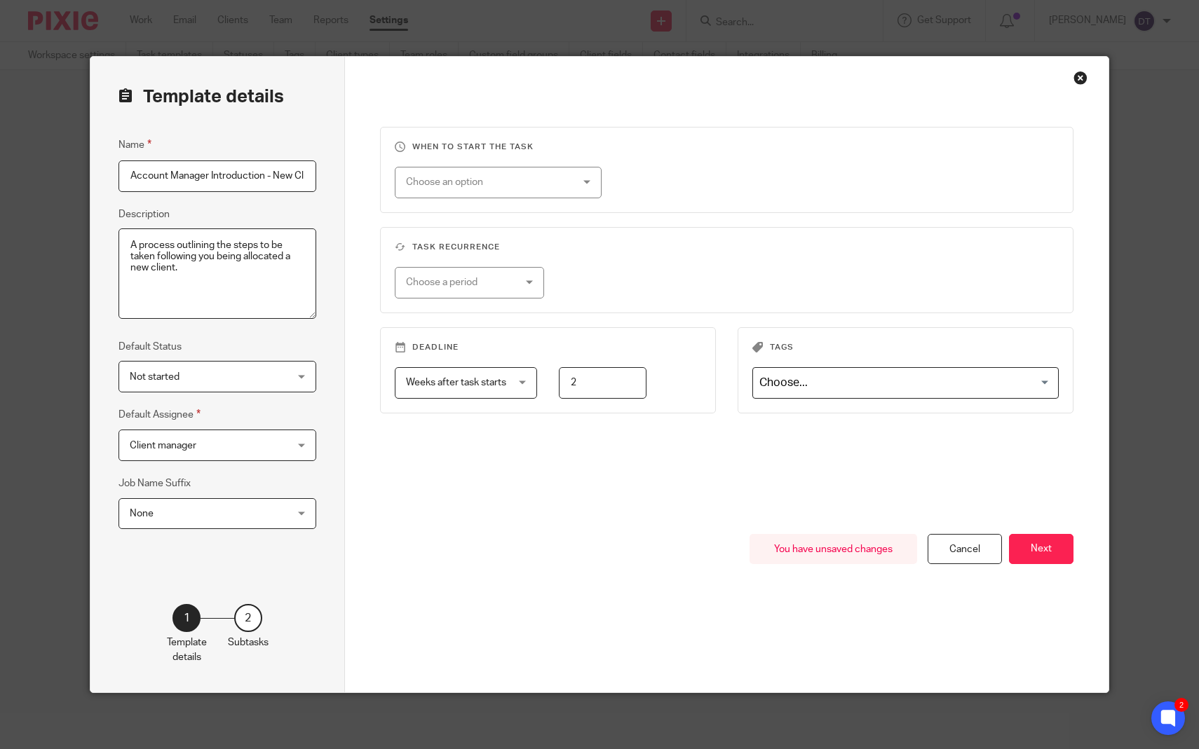
click at [478, 378] on span "Weeks after task starts" at bounding box center [456, 383] width 100 height 10
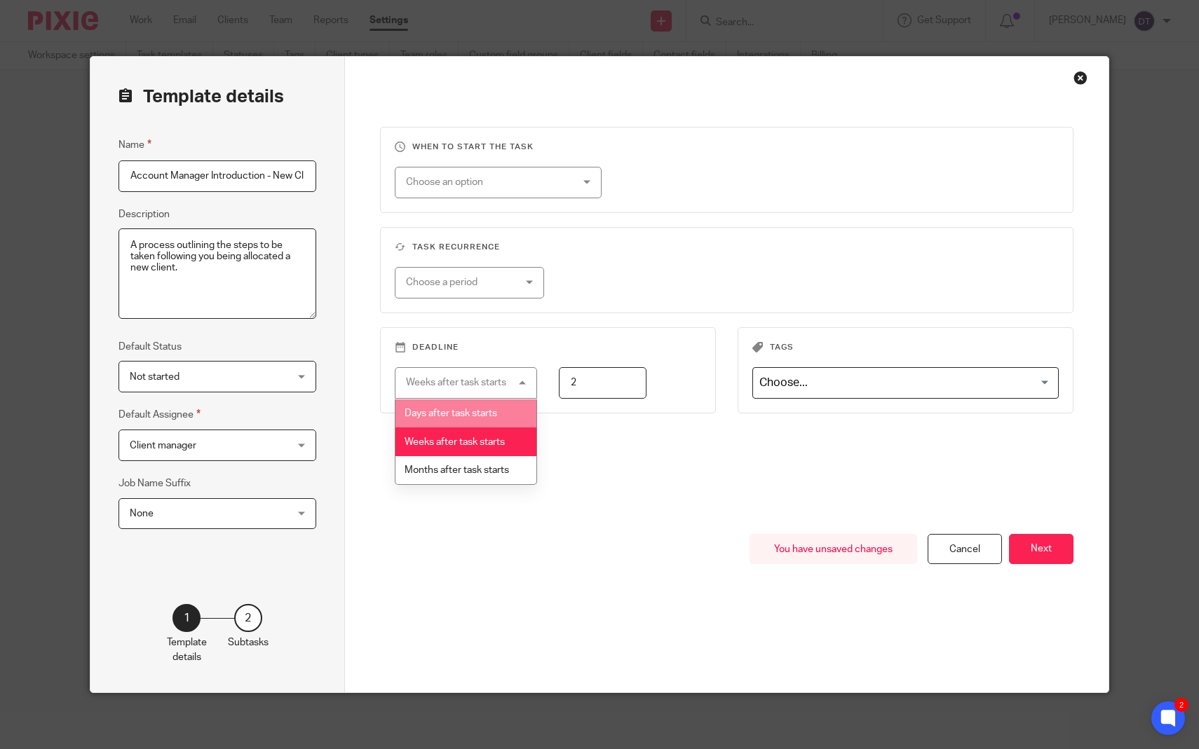
click at [467, 426] on li "Days after task starts" at bounding box center [465, 414] width 141 height 29
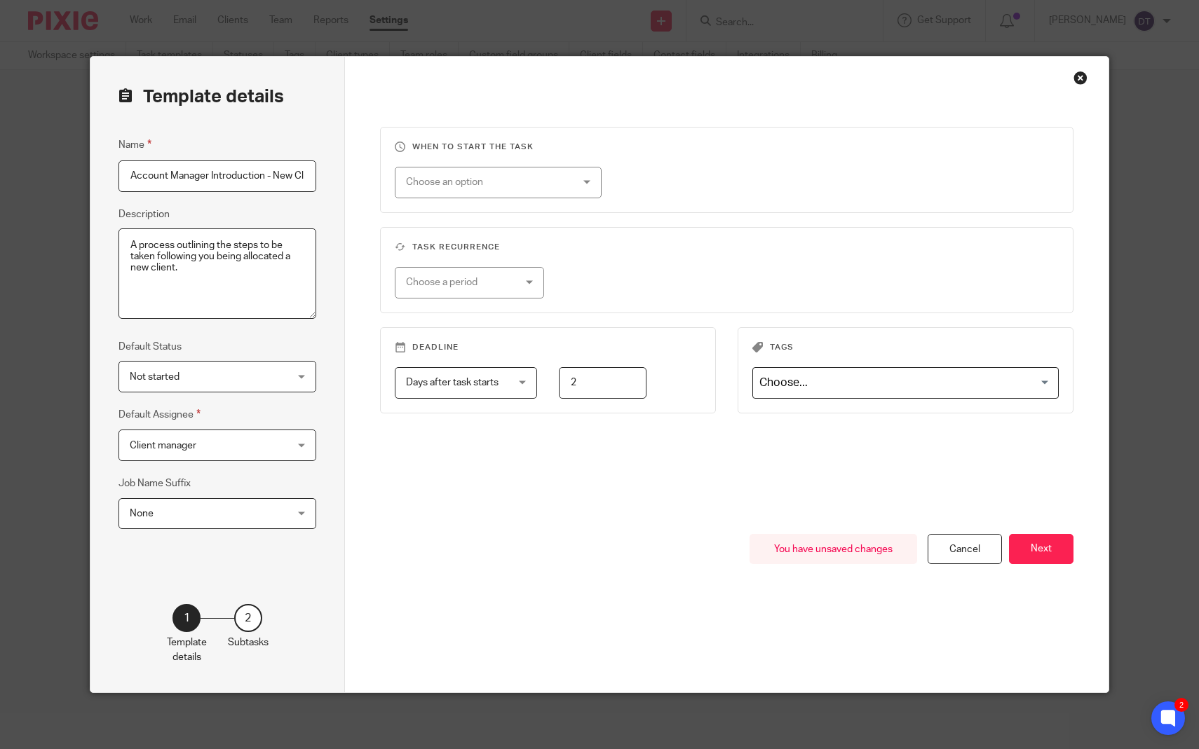
click at [602, 395] on input "2" at bounding box center [603, 383] width 88 height 32
type input "5"
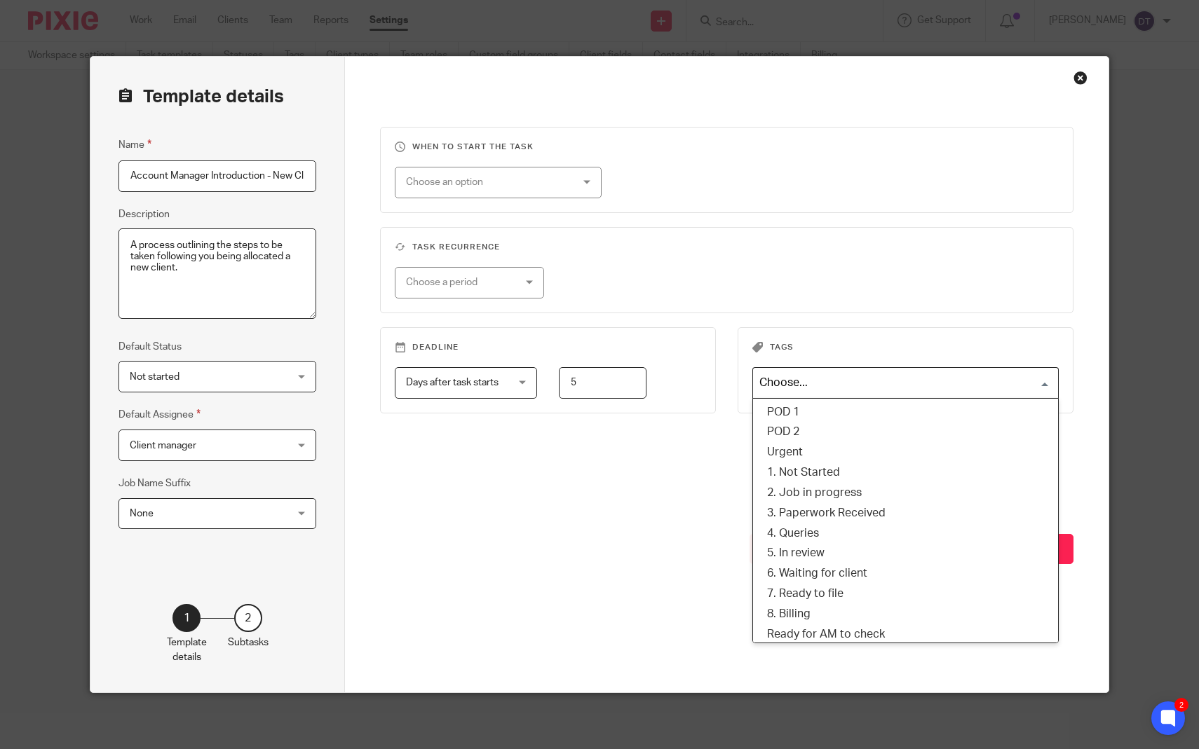
click at [941, 392] on input "Search for option" at bounding box center [902, 383] width 296 height 25
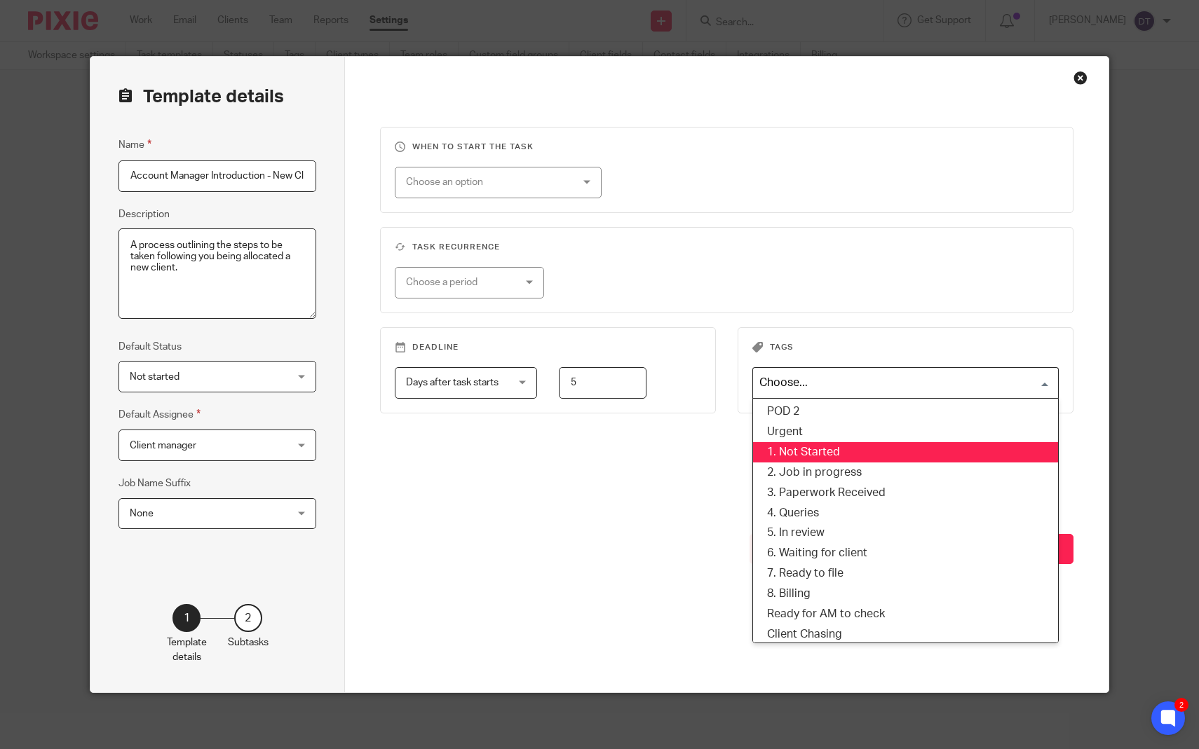
scroll to position [22, 0]
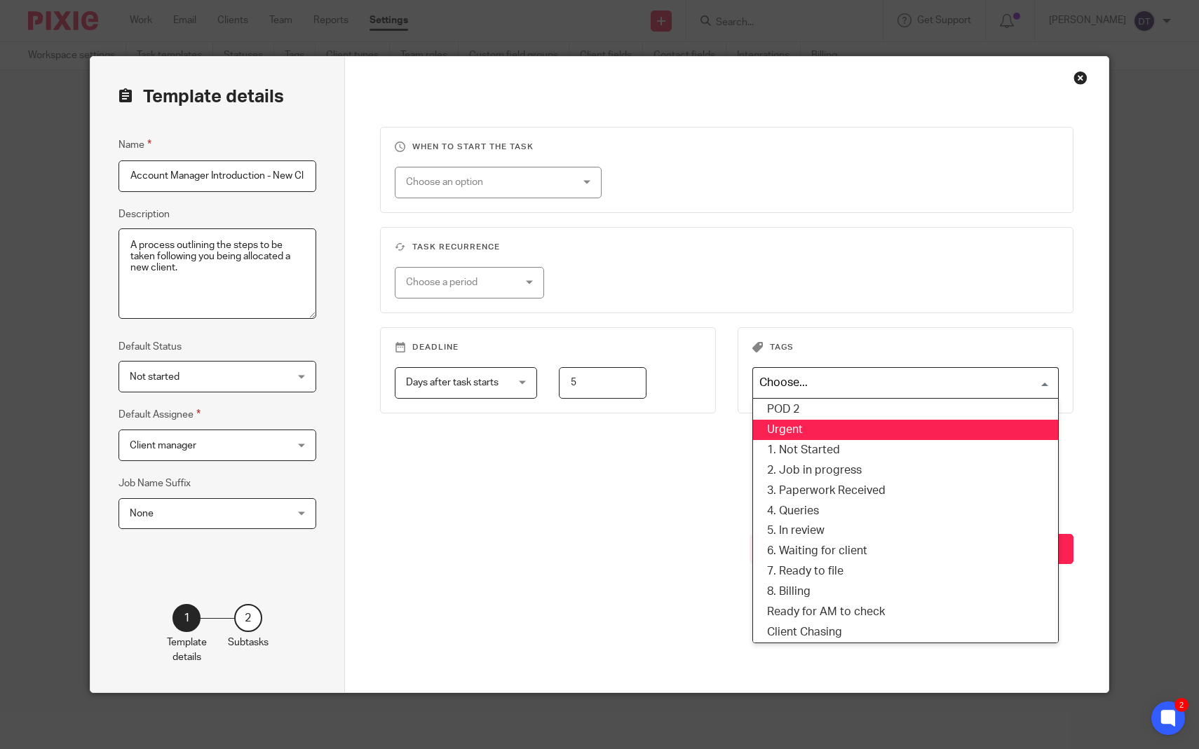
click at [829, 433] on li "Urgent" at bounding box center [905, 430] width 305 height 20
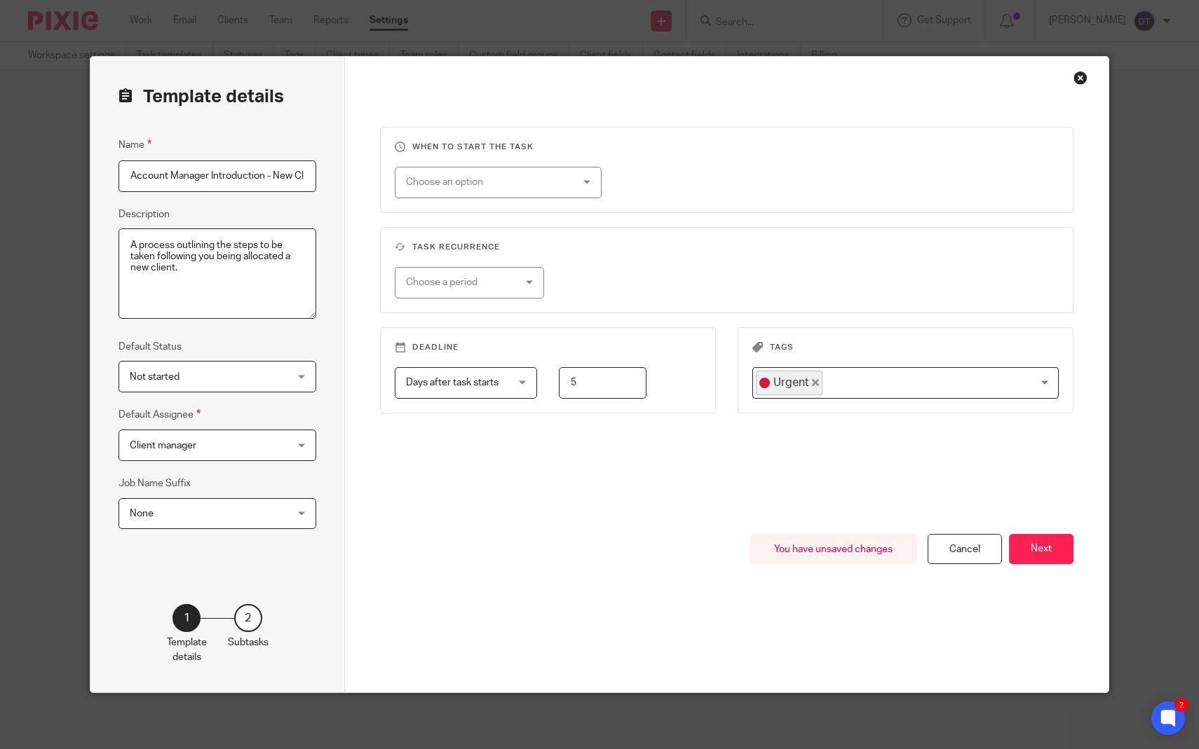
click at [918, 382] on input "Search for option" at bounding box center [937, 383] width 226 height 25
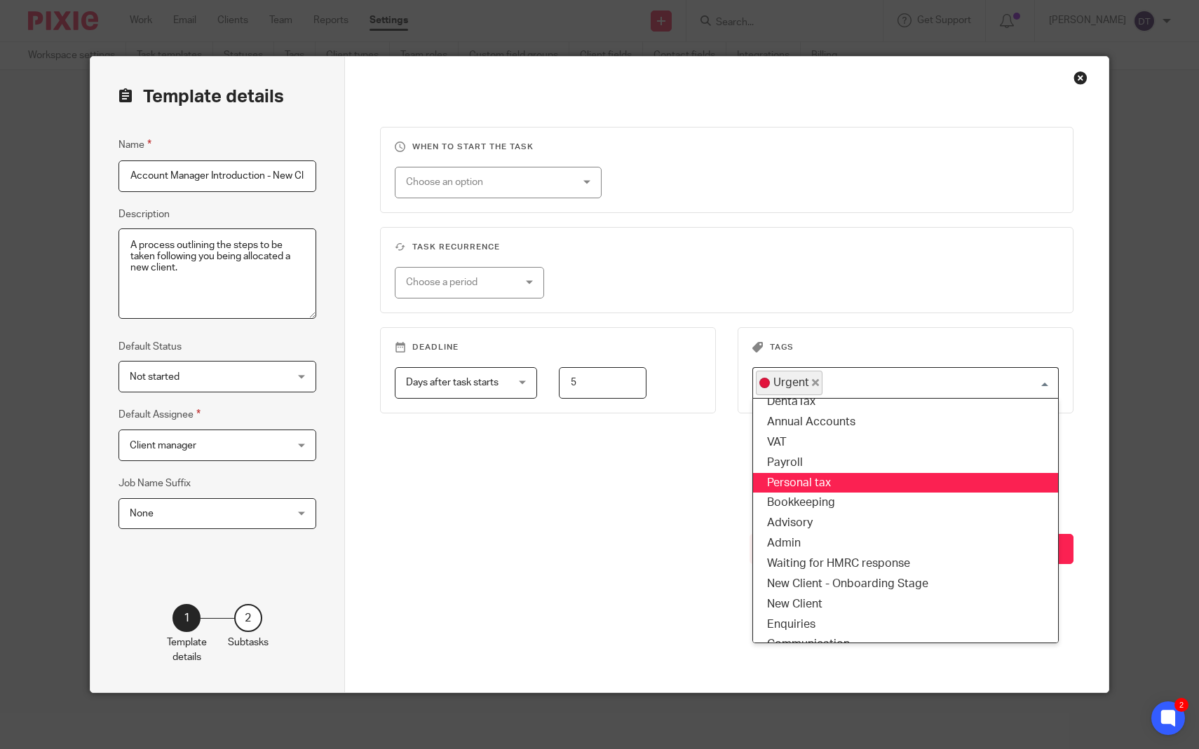
scroll to position [313, 0]
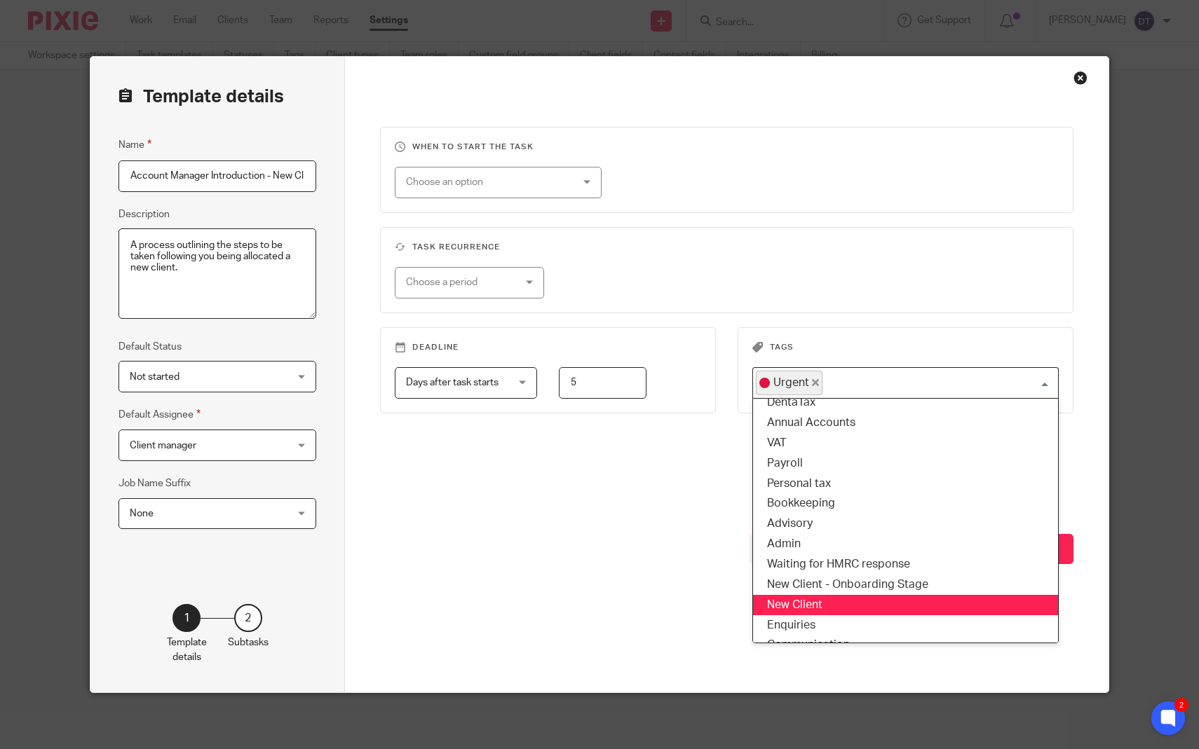
click at [860, 595] on li "New Client" at bounding box center [905, 605] width 305 height 20
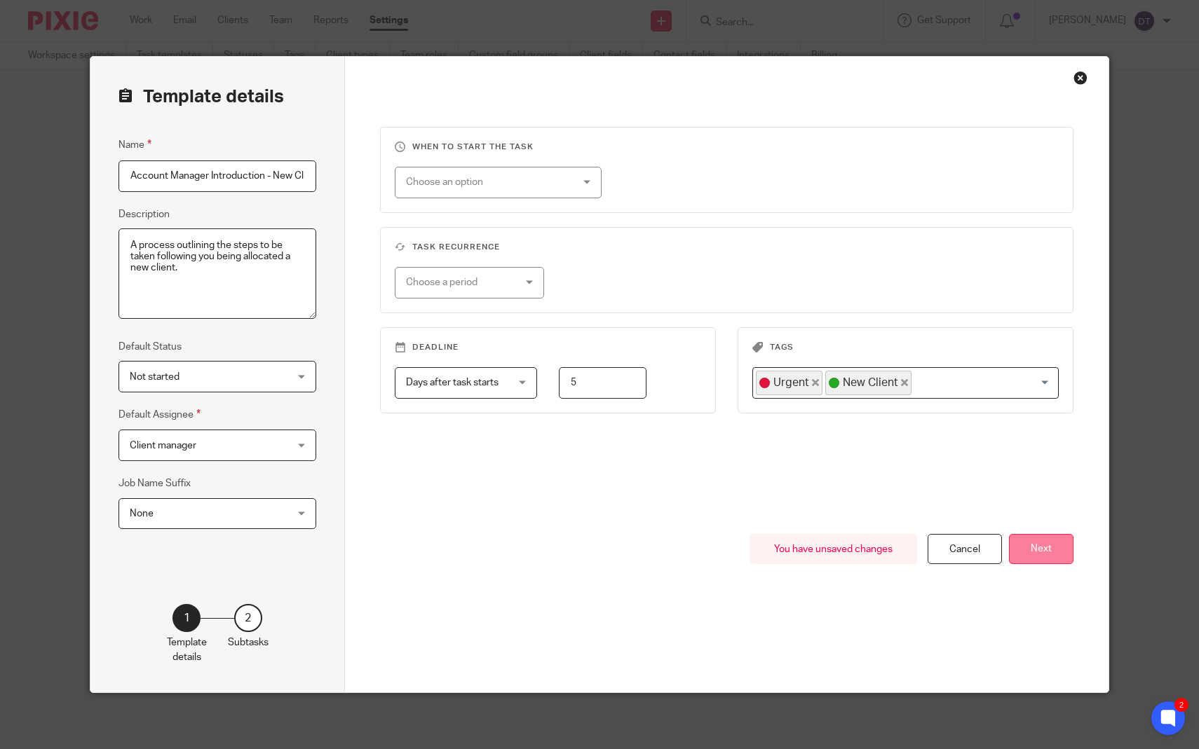
click at [1039, 548] on button "Next" at bounding box center [1041, 549] width 64 height 30
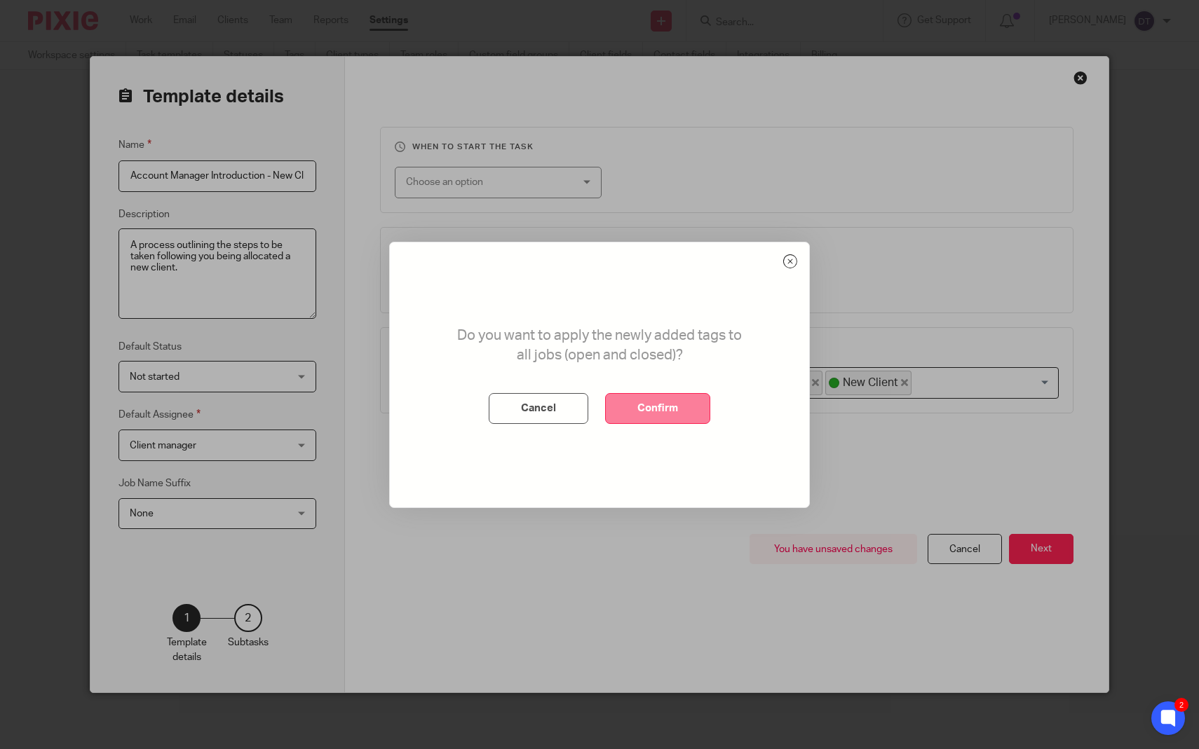
click at [634, 405] on button "Confirm" at bounding box center [657, 408] width 105 height 31
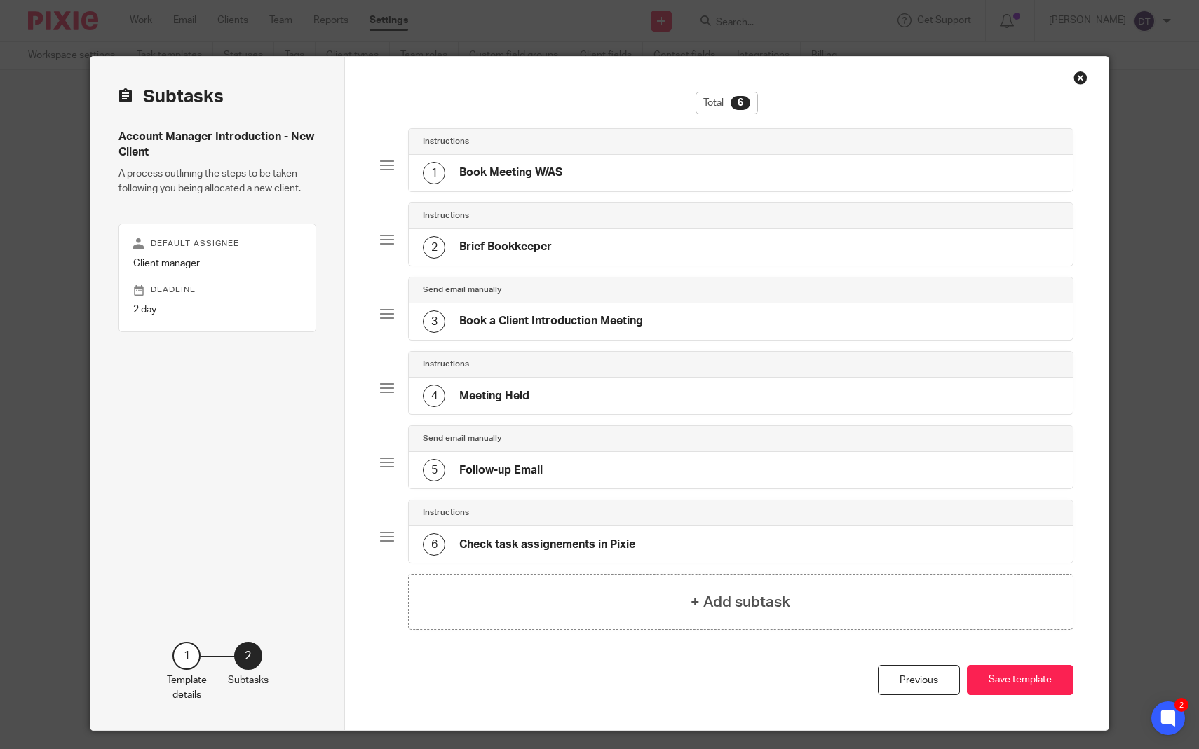
click at [530, 179] on h4 "Book Meeting W/AS" at bounding box center [510, 172] width 103 height 15
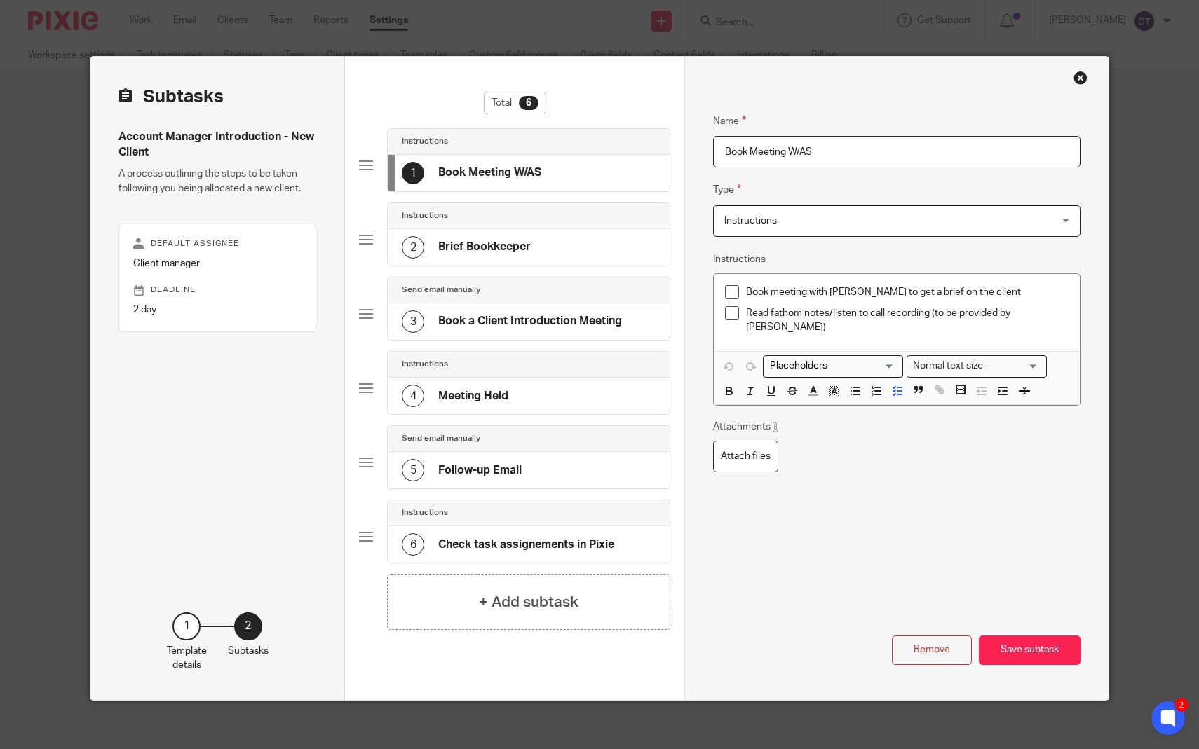
click at [989, 295] on p "Book meeting with [PERSON_NAME] to get a brief on the client" at bounding box center [907, 292] width 322 height 14
click at [1047, 316] on p "Read fathom notes/listen to call recording (to be provided by [PERSON_NAME])" at bounding box center [907, 320] width 322 height 29
click at [874, 332] on p "Read fathom notes/listen to call recording (to be provided by [PERSON_NAME] on …" at bounding box center [907, 320] width 322 height 29
click at [1026, 656] on button "Save subtask" at bounding box center [1030, 651] width 102 height 30
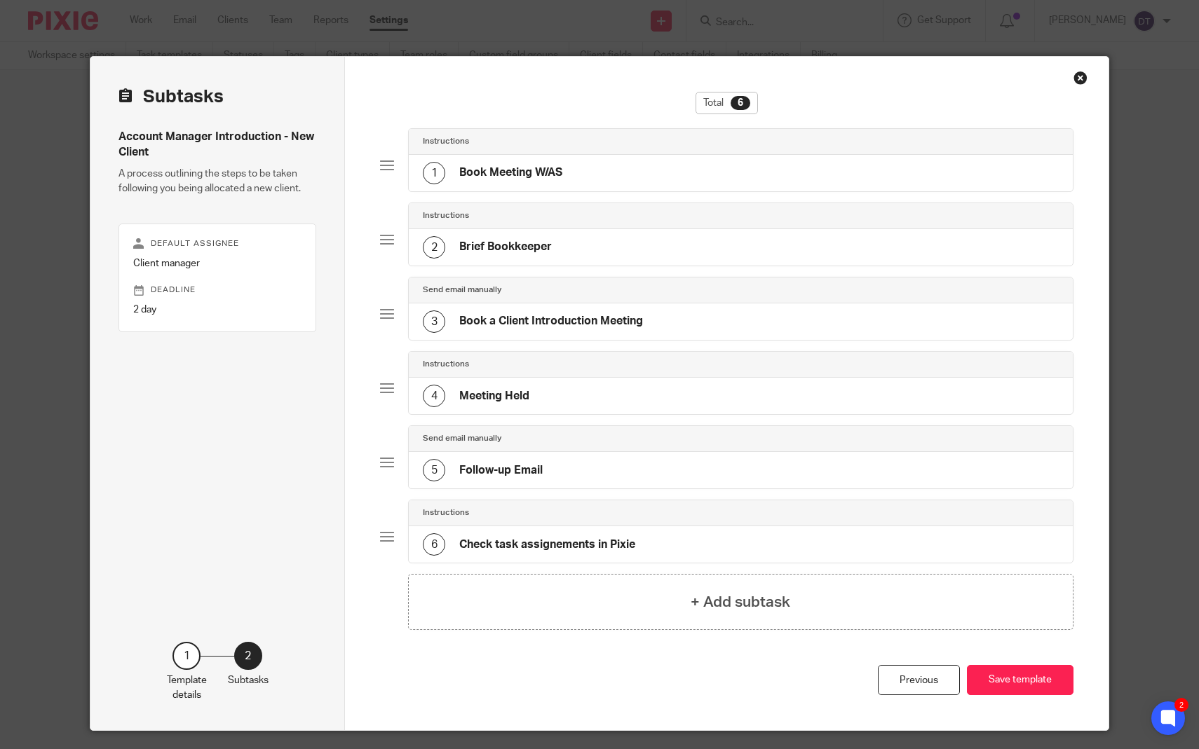
click at [583, 252] on div "2 Brief Bookkeeper" at bounding box center [741, 247] width 664 height 36
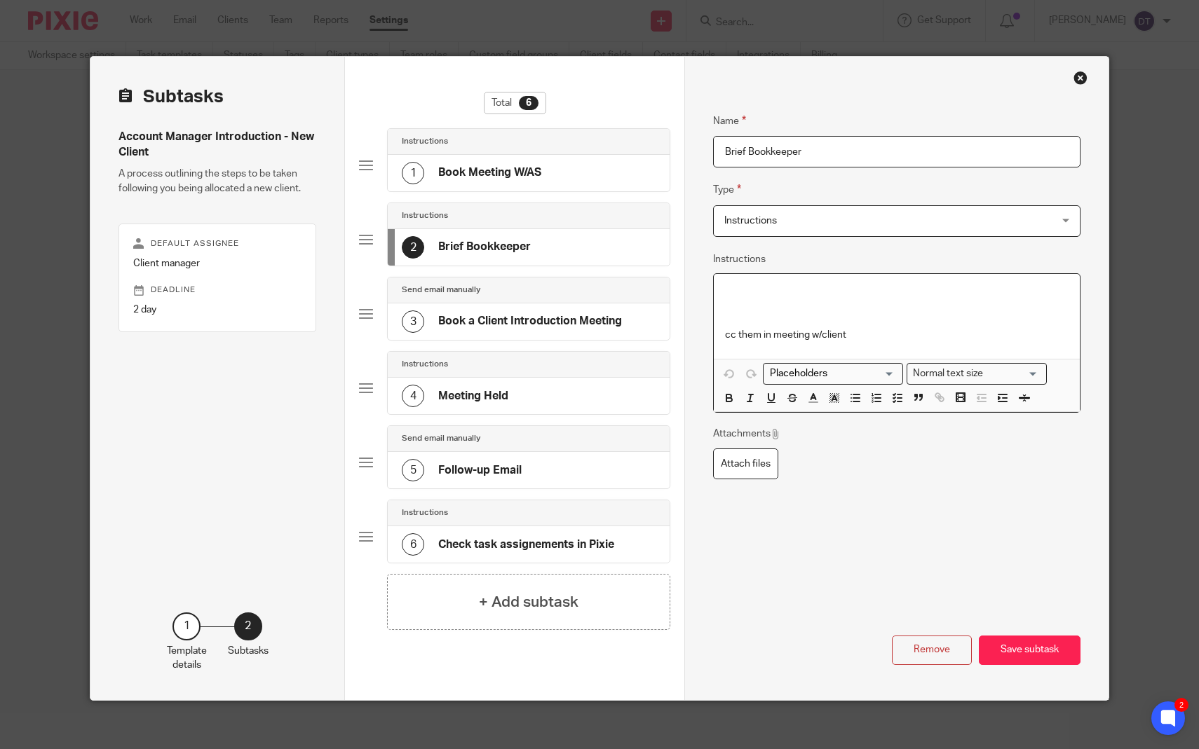
click at [828, 301] on p at bounding box center [897, 306] width 344 height 43
click at [799, 283] on div "cc them in meeting w/client" at bounding box center [897, 316] width 366 height 85
click at [550, 166] on div "1 Book Meeting W/AS" at bounding box center [529, 173] width 282 height 36
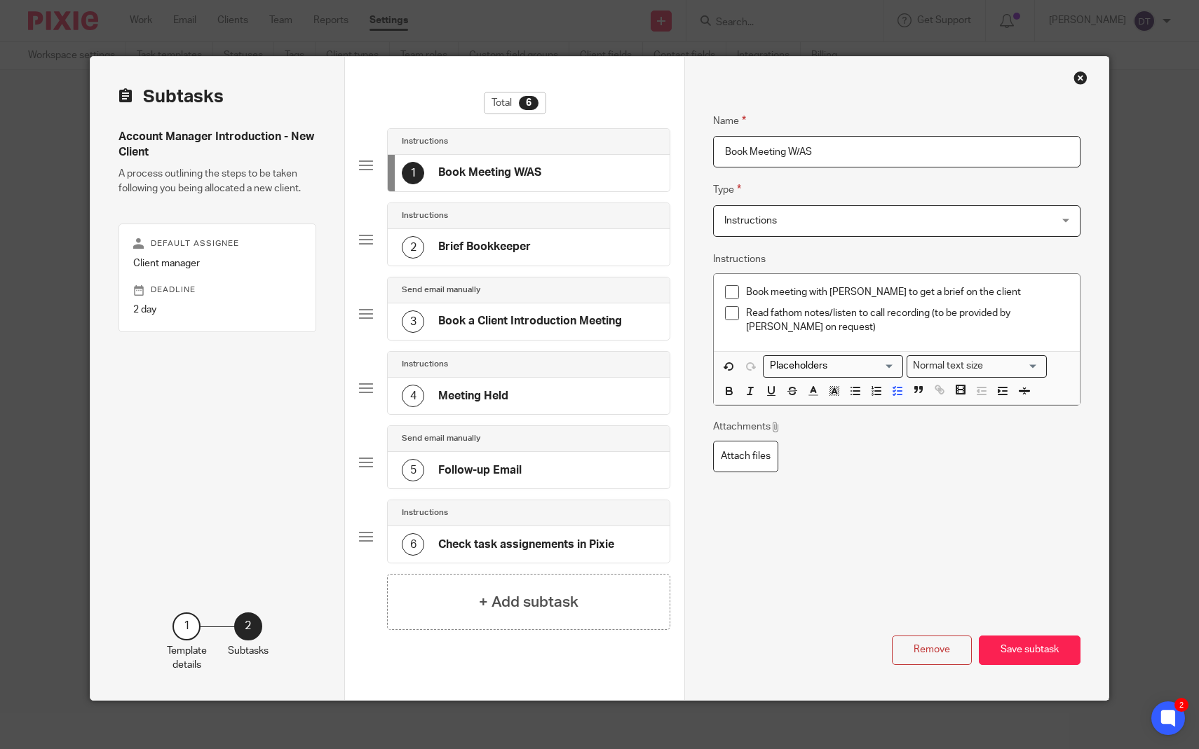
click at [808, 329] on p "Read fathom notes/listen to call recording (to be provided by [PERSON_NAME] on …" at bounding box center [907, 320] width 322 height 29
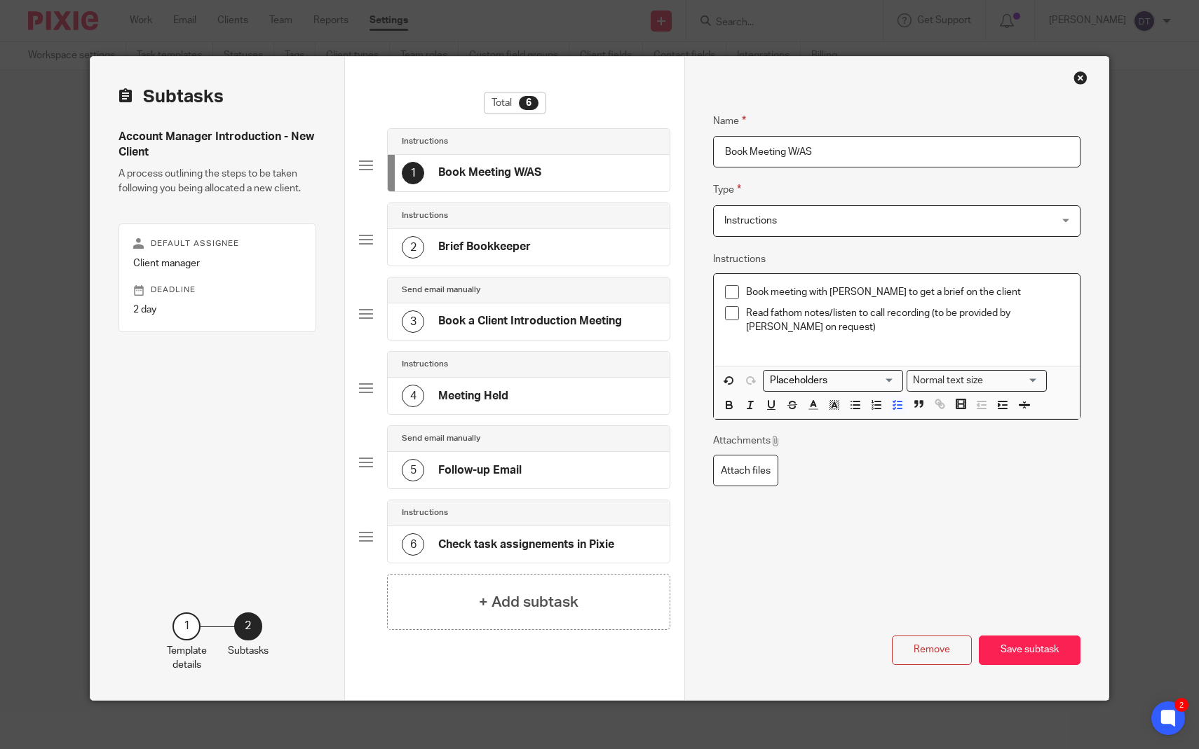
click at [995, 289] on p "Book meeting with [PERSON_NAME] to get a brief on the client" at bounding box center [907, 292] width 322 height 14
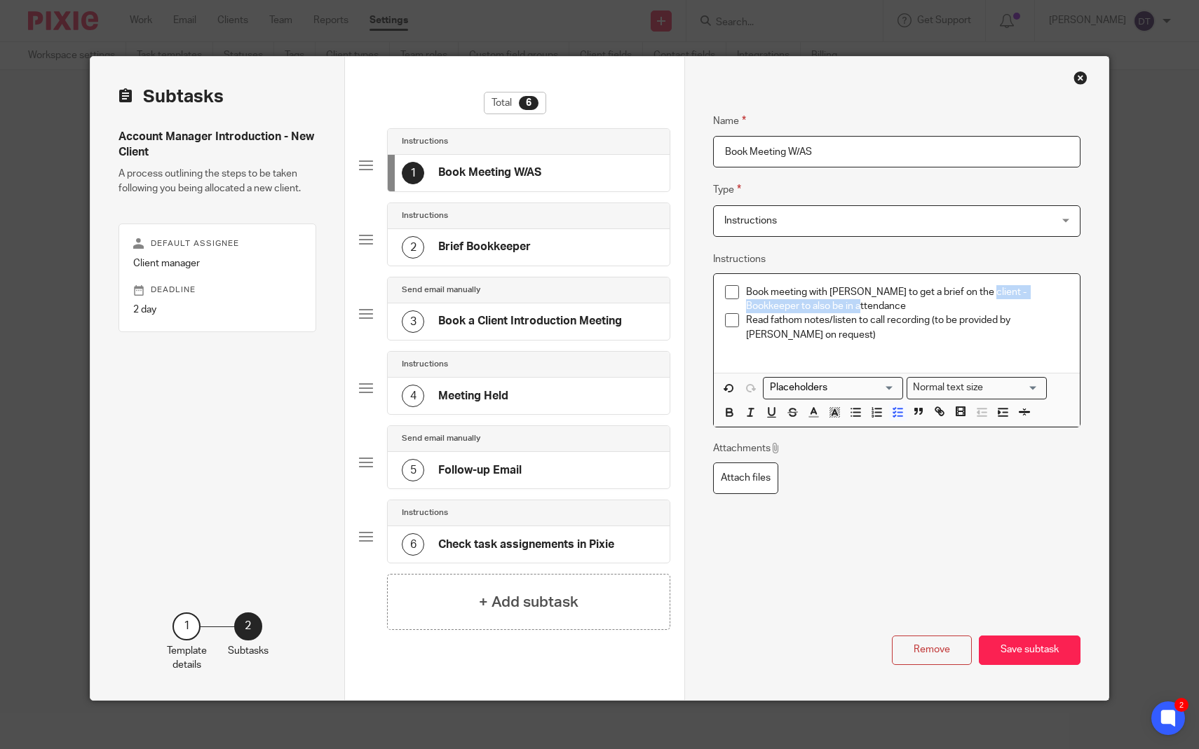
drag, startPoint x: 1028, startPoint y: 301, endPoint x: 975, endPoint y: 289, distance: 55.4
click at [975, 289] on p "Book meeting with [PERSON_NAME] to get a brief on the client - Bookkeeper to al…" at bounding box center [907, 299] width 322 height 29
click at [730, 413] on icon "button" at bounding box center [729, 415] width 6 height 4
click at [839, 329] on p "Read fathom notes/listen to call recording (to be provided by [PERSON_NAME] on …" at bounding box center [907, 327] width 322 height 29
click at [501, 241] on h4 "Brief Bookkeeper" at bounding box center [484, 247] width 93 height 15
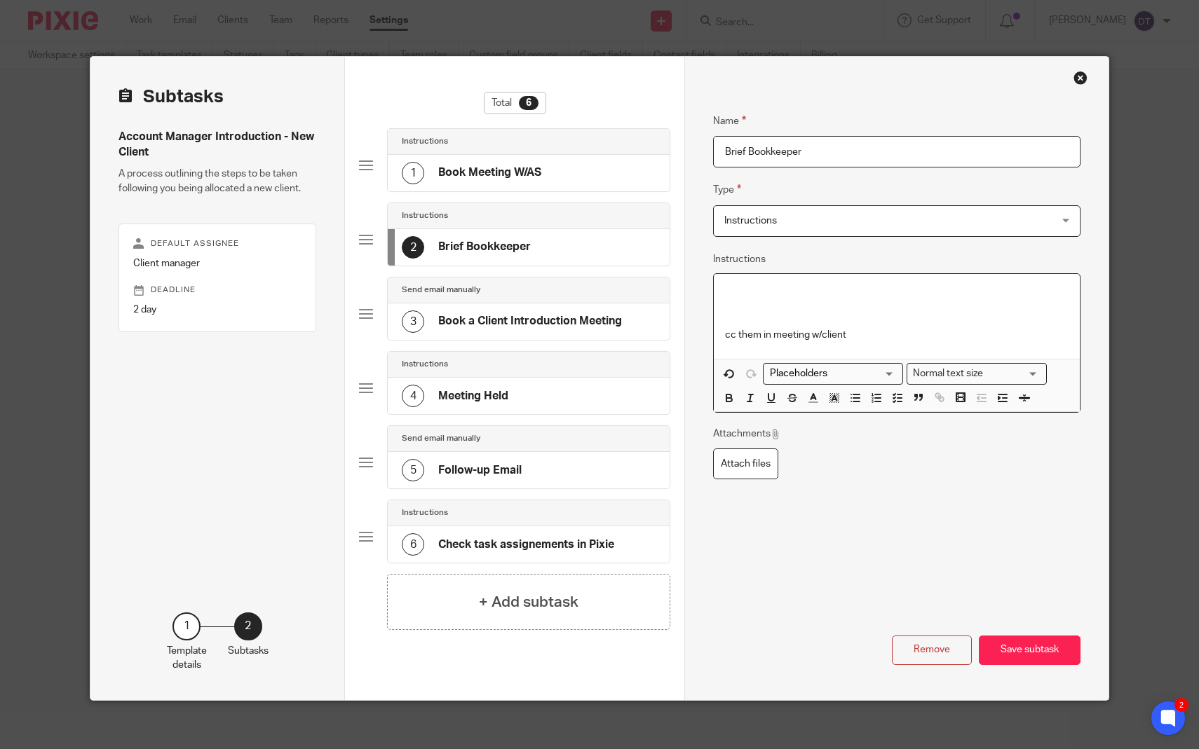
click at [868, 332] on p "cc them in meeting w/client" at bounding box center [897, 335] width 344 height 14
click at [777, 283] on div "cc them in meeting w/client" at bounding box center [897, 316] width 366 height 85
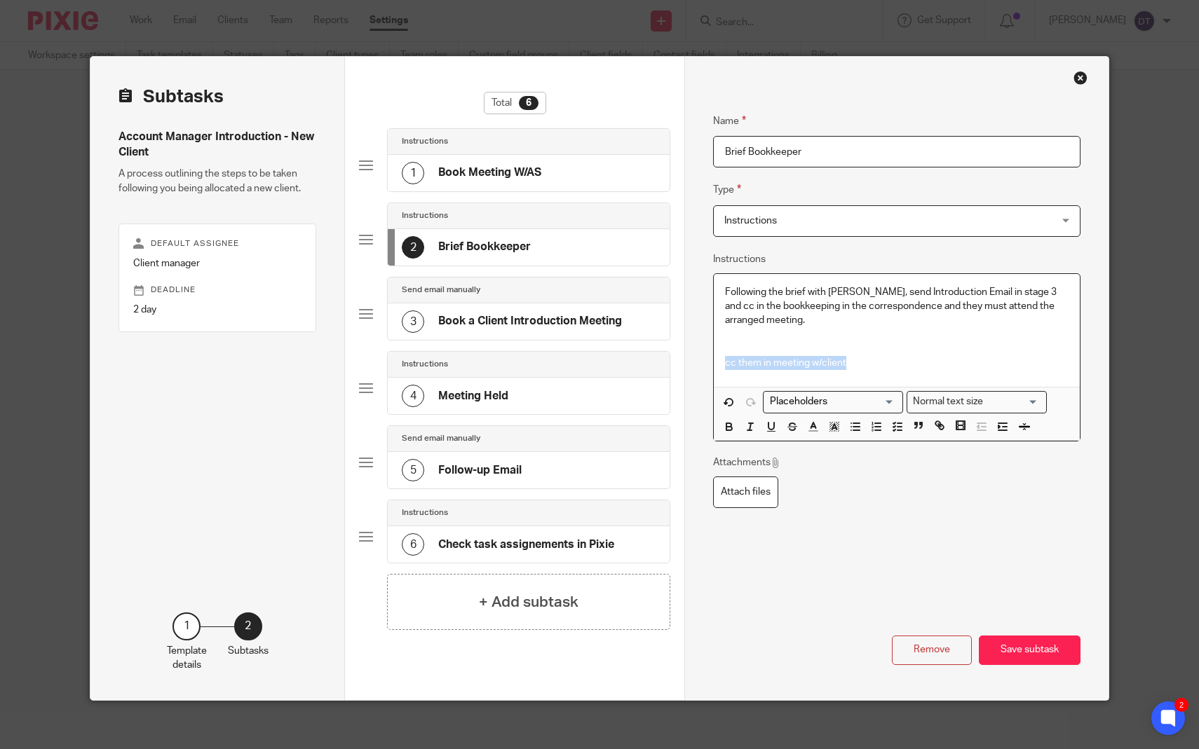
drag, startPoint x: 897, startPoint y: 359, endPoint x: 726, endPoint y: 356, distance: 171.1
click at [726, 356] on p "cc them in meeting w/client" at bounding box center [897, 363] width 344 height 14
